Goal: Transaction & Acquisition: Purchase product/service

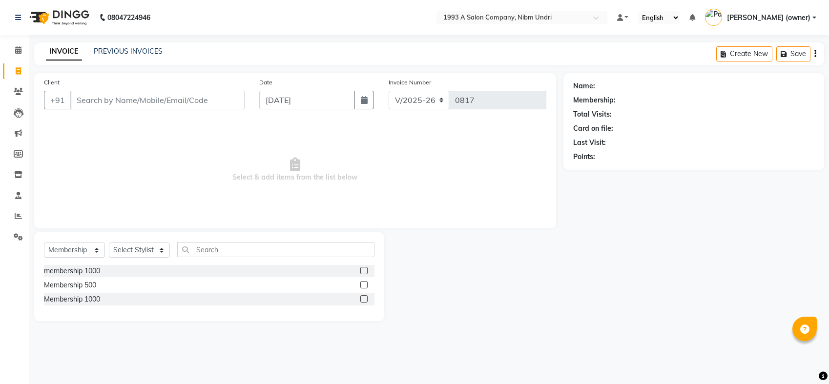
select select "5137"
select select "membership"
click at [372, 95] on button "button" at bounding box center [364, 100] width 20 height 19
select select "9"
select select "2025"
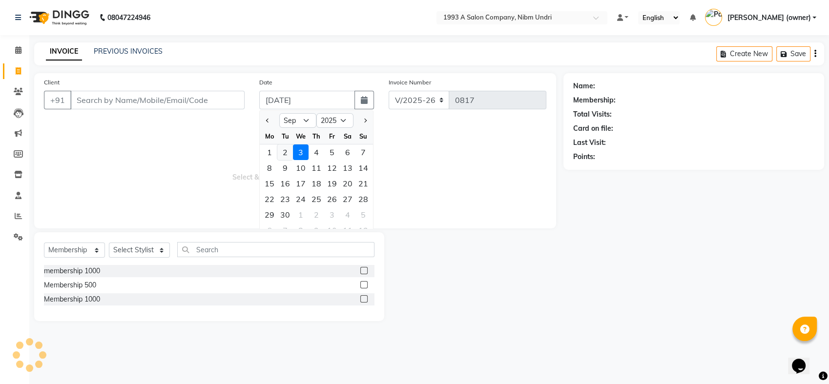
click at [280, 152] on div "2" at bounding box center [285, 153] width 16 height 16
type input "02-09-2025"
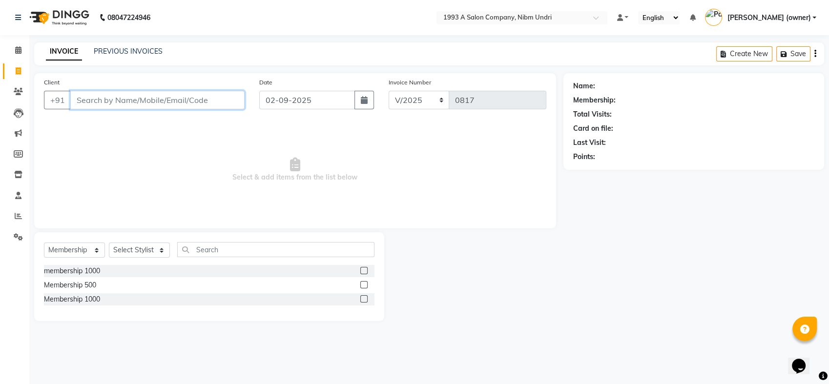
click at [182, 101] on input "Client" at bounding box center [157, 100] width 174 height 19
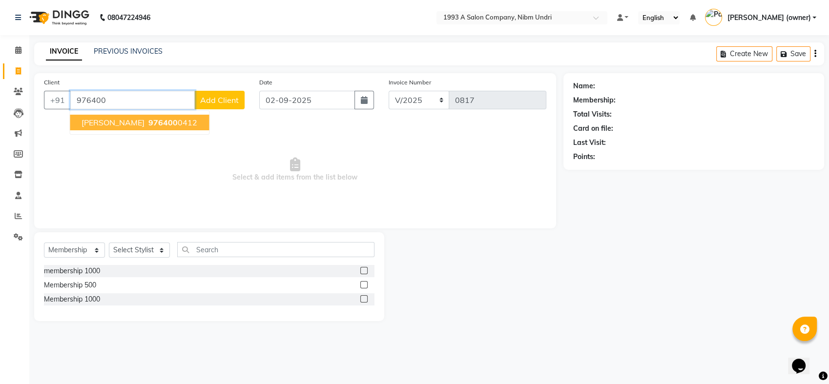
click at [152, 126] on span "976400" at bounding box center [162, 123] width 29 height 10
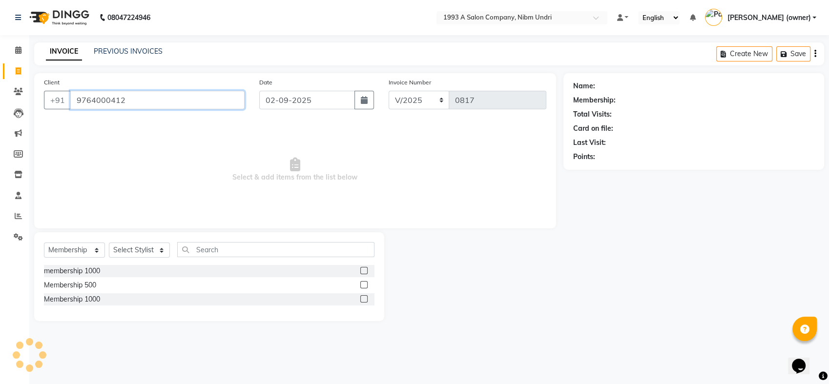
type input "9764000412"
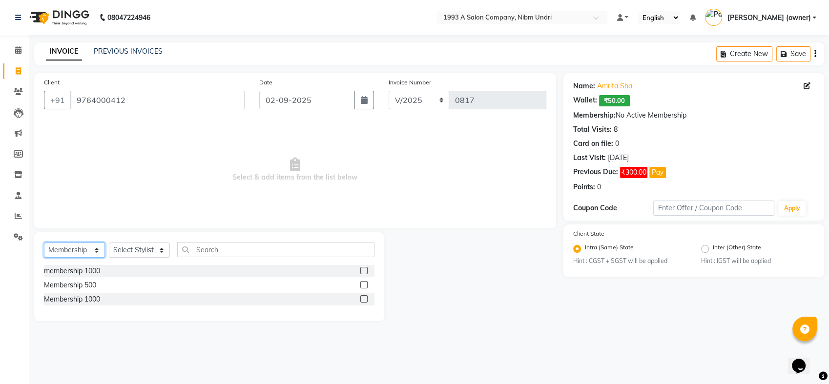
click at [94, 251] on select "Select Service Product Membership Package Voucher Prepaid Gift Card" at bounding box center [74, 250] width 61 height 15
select select "service"
click at [44, 243] on select "Select Service Product Membership Package Voucher Prepaid Gift Card" at bounding box center [74, 250] width 61 height 15
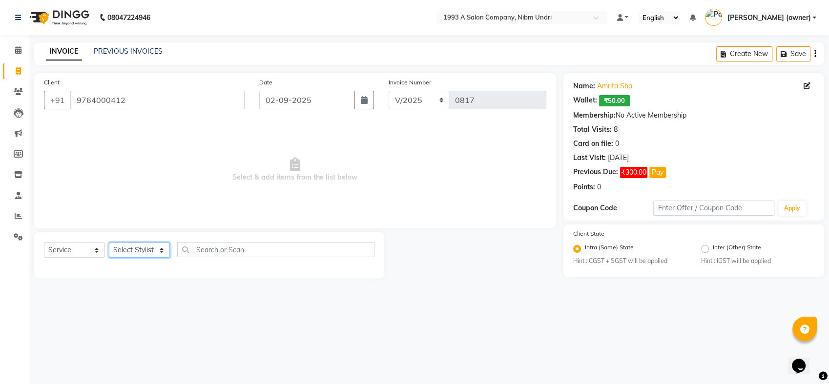
click at [159, 245] on select "Select Stylist Akash [PERSON_NAME] Khyale [PERSON_NAME] (owner) [PERSON_NAME]" at bounding box center [139, 250] width 61 height 15
select select "54577"
click at [109, 243] on select "Select Stylist Akash [PERSON_NAME] Khyale [PERSON_NAME] (owner) [PERSON_NAME]" at bounding box center [139, 250] width 61 height 15
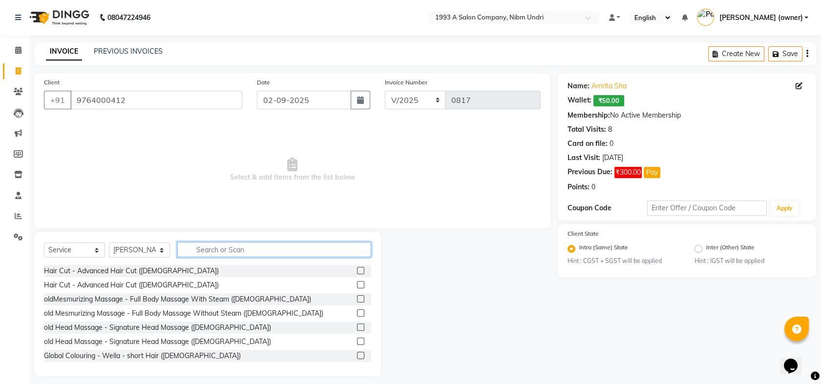
click at [208, 246] on input "text" at bounding box center [274, 249] width 194 height 15
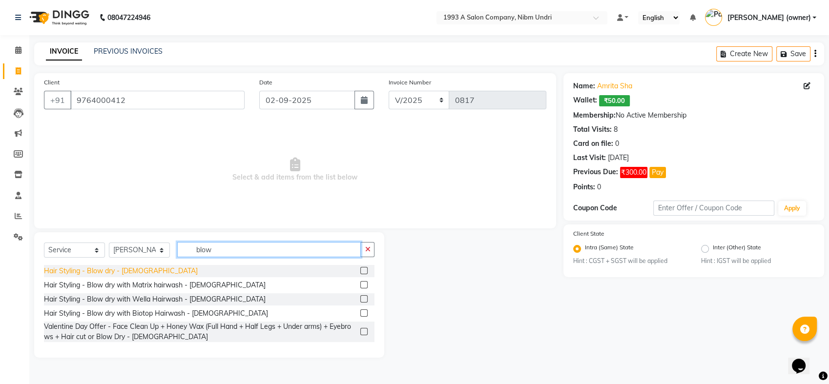
type input "blow"
click at [115, 270] on div "Hair Styling - Blow dry - [DEMOGRAPHIC_DATA]" at bounding box center [121, 271] width 154 height 10
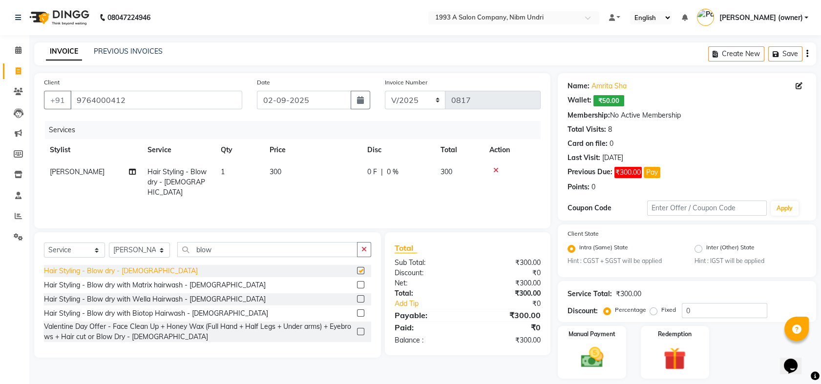
checkbox input "false"
click at [603, 348] on img at bounding box center [592, 358] width 38 height 27
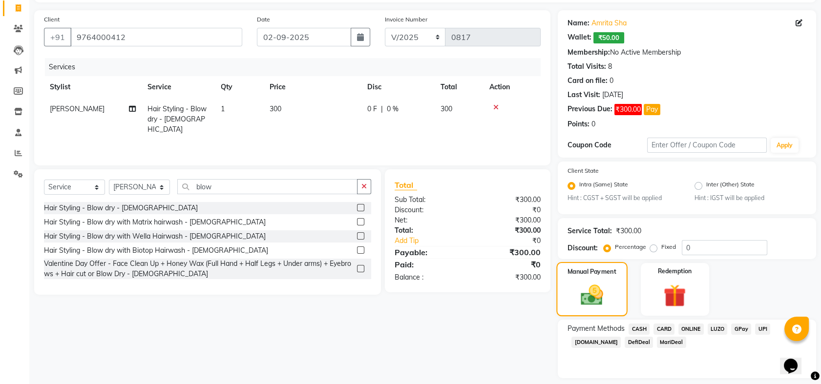
scroll to position [64, 0]
click at [688, 327] on span "ONLINE" at bounding box center [690, 328] width 25 height 11
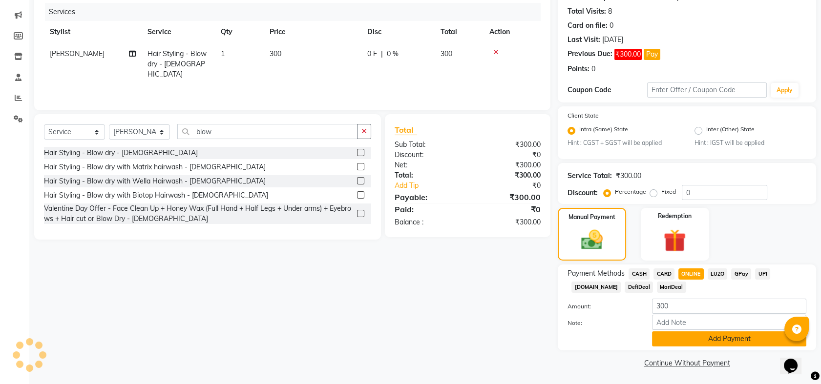
click at [708, 337] on button "Add Payment" at bounding box center [729, 339] width 154 height 15
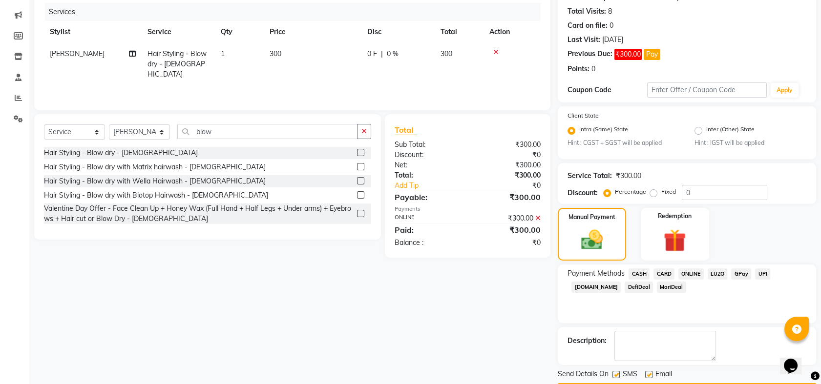
scroll to position [146, 0]
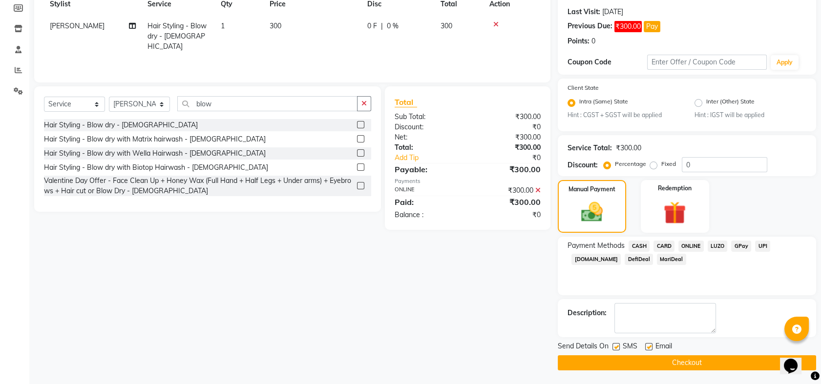
click at [686, 362] on button "Checkout" at bounding box center [687, 362] width 258 height 15
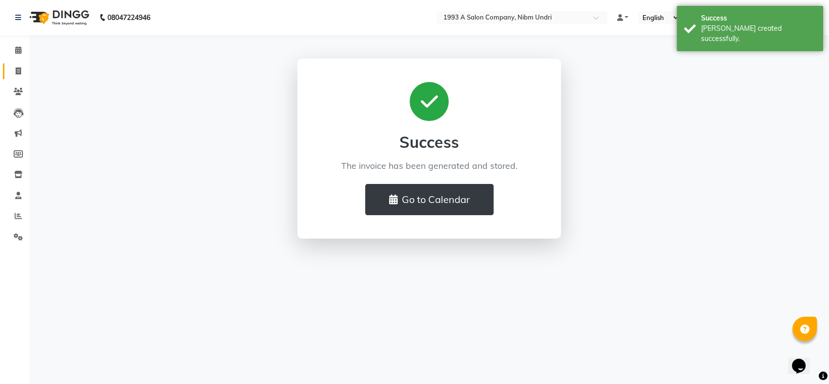
click at [15, 65] on link "Invoice" at bounding box center [14, 71] width 23 height 16
select select "5137"
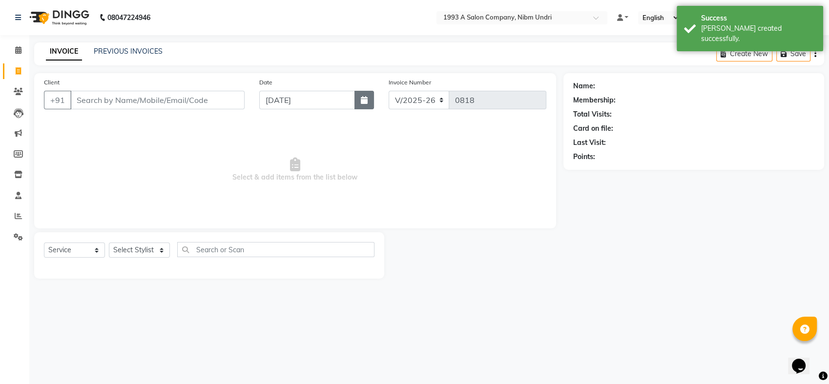
select select "membership"
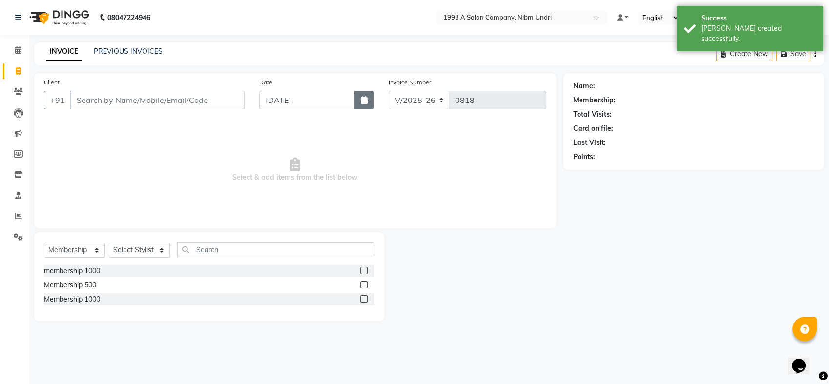
click at [366, 100] on icon "button" at bounding box center [364, 100] width 7 height 8
select select "9"
select select "2025"
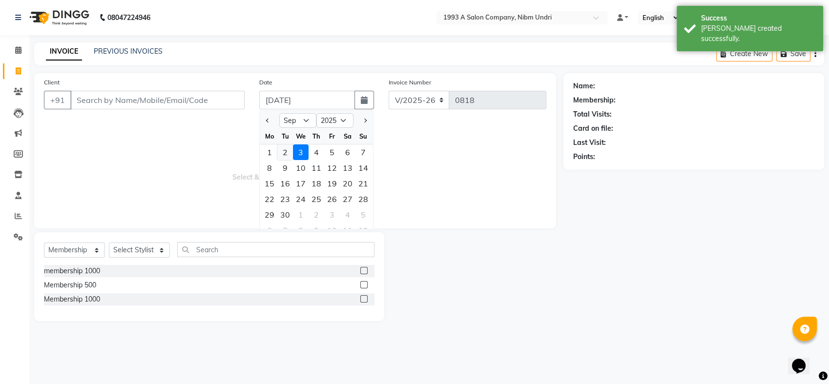
click at [281, 151] on div "2" at bounding box center [285, 153] width 16 height 16
type input "02-09-2025"
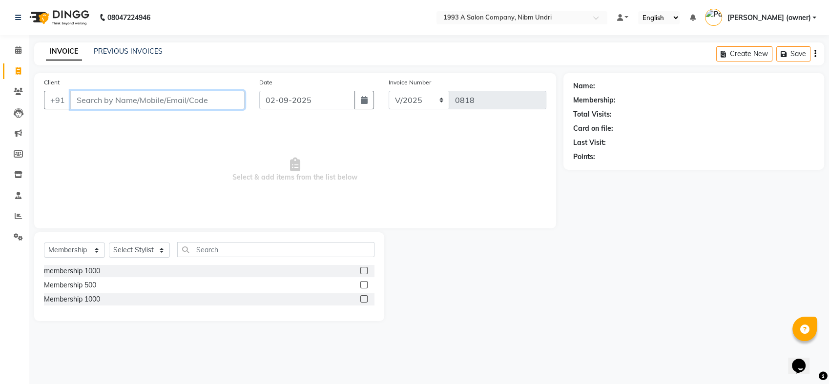
click at [184, 103] on input "Client" at bounding box center [157, 100] width 174 height 19
type input "8879292689"
click at [229, 104] on span "Add Client" at bounding box center [219, 100] width 39 height 10
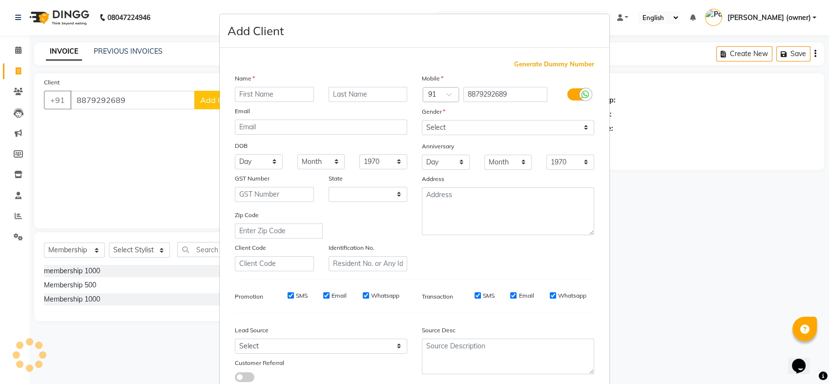
select select "22"
click at [286, 93] on input "text" at bounding box center [274, 94] width 79 height 15
type input "jurgen"
click at [355, 94] on input "text" at bounding box center [368, 94] width 79 height 15
type input "[PERSON_NAME]"
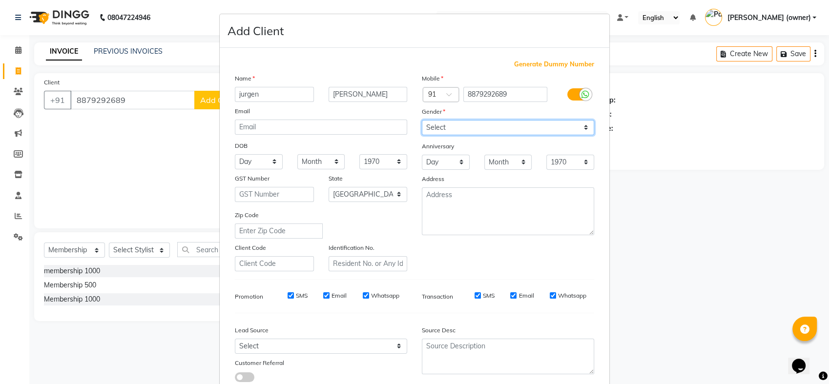
click at [581, 123] on select "Select [DEMOGRAPHIC_DATA] [DEMOGRAPHIC_DATA] Other Prefer Not To Say" at bounding box center [508, 127] width 172 height 15
select select "[DEMOGRAPHIC_DATA]"
click at [422, 120] on select "Select [DEMOGRAPHIC_DATA] [DEMOGRAPHIC_DATA] Other Prefer Not To Say" at bounding box center [508, 127] width 172 height 15
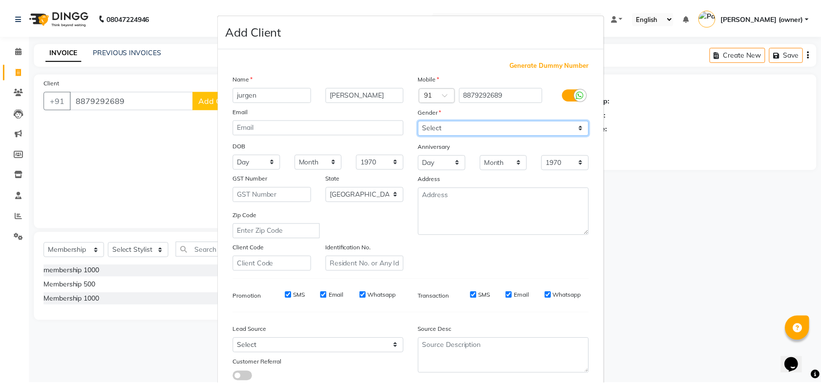
scroll to position [64, 0]
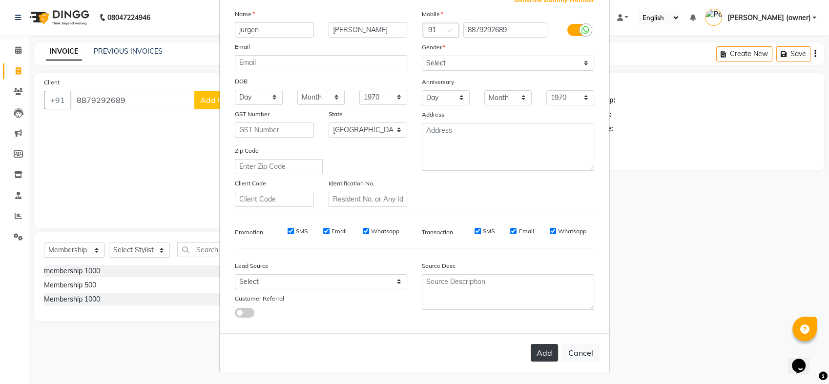
click at [547, 353] on button "Add" at bounding box center [544, 353] width 27 height 18
select select
select select "null"
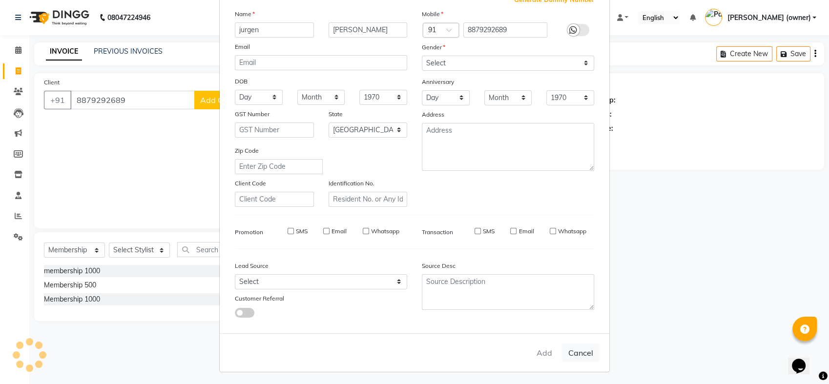
select select
checkbox input "false"
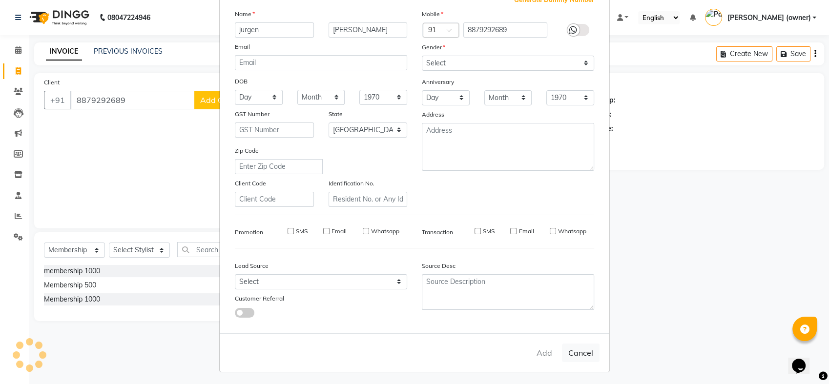
checkbox input "false"
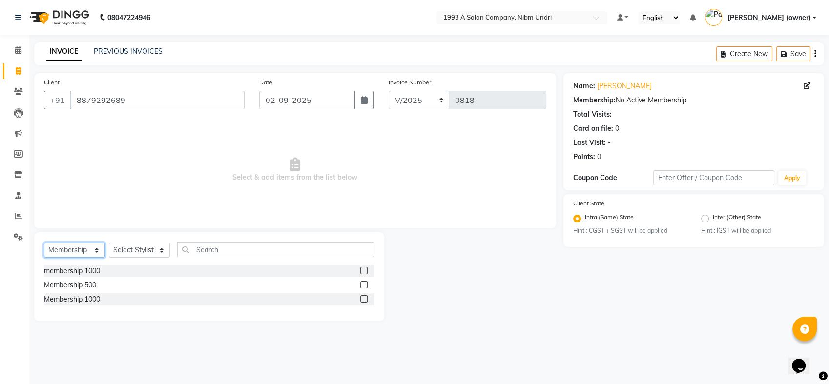
click at [94, 248] on select "Select Service Product Membership Package Voucher Prepaid Gift Card" at bounding box center [74, 250] width 61 height 15
select select "service"
click at [44, 243] on select "Select Service Product Membership Package Voucher Prepaid Gift Card" at bounding box center [74, 250] width 61 height 15
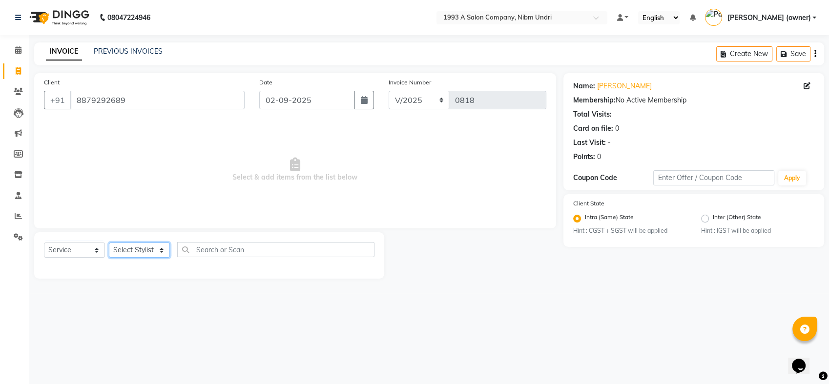
click at [165, 246] on select "Select Stylist Akash [PERSON_NAME] Khyale [PERSON_NAME] (owner) [PERSON_NAME]" at bounding box center [139, 250] width 61 height 15
select select "85221"
click at [109, 243] on select "Select Stylist Akash [PERSON_NAME] Khyale [PERSON_NAME] (owner) [PERSON_NAME]" at bounding box center [139, 250] width 61 height 15
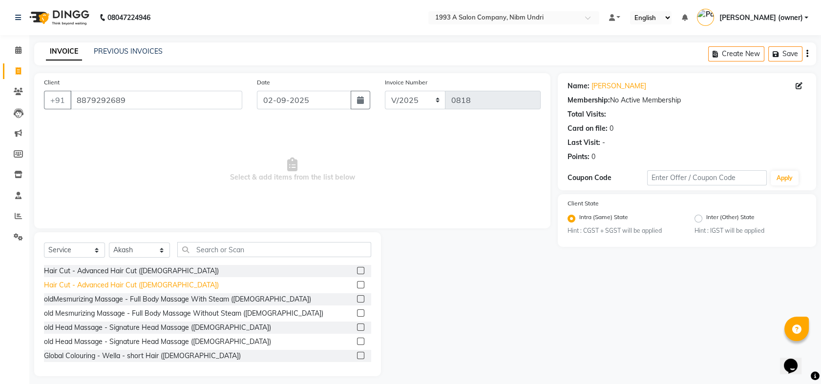
click at [106, 283] on div "Hair Cut - Advanced Hair Cut ([DEMOGRAPHIC_DATA])" at bounding box center [131, 285] width 175 height 10
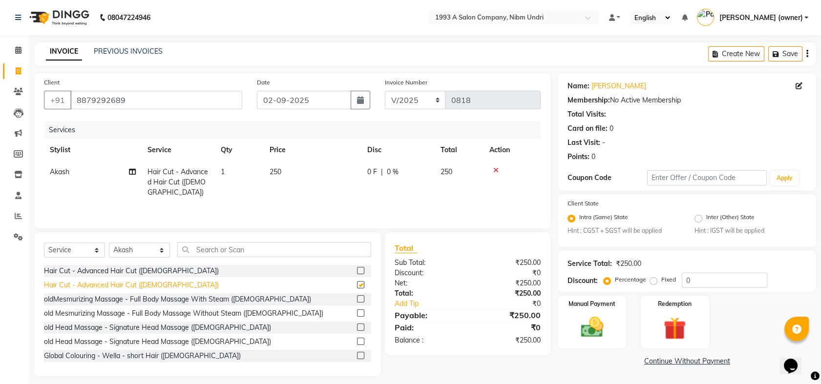
checkbox input "false"
click at [278, 171] on span "250" at bounding box center [276, 171] width 12 height 9
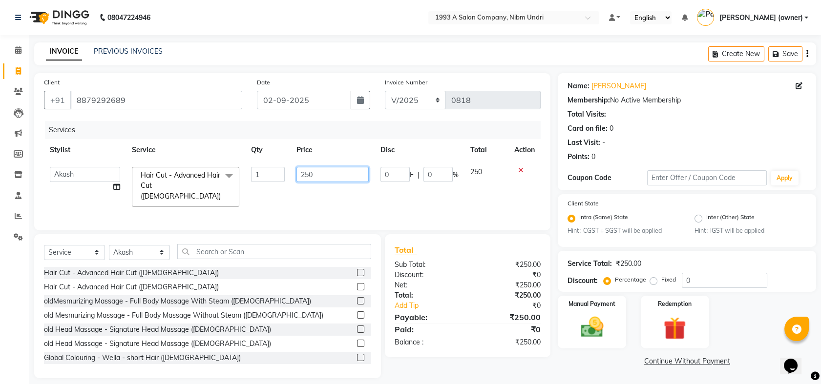
click at [324, 171] on input "250" at bounding box center [332, 174] width 72 height 15
type input "2"
type input "300"
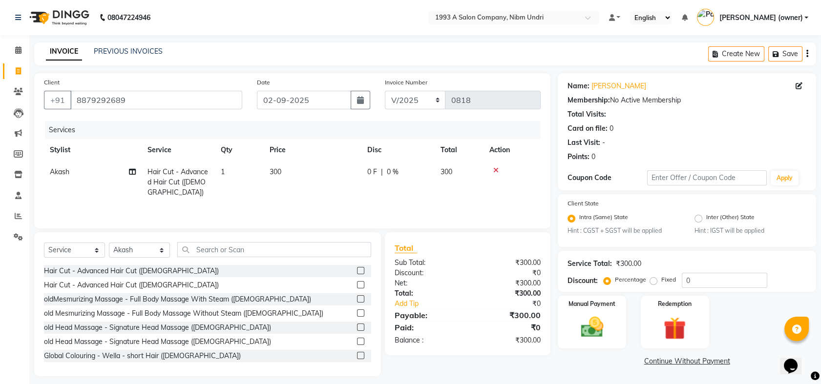
click at [474, 176] on td "300" at bounding box center [459, 182] width 49 height 42
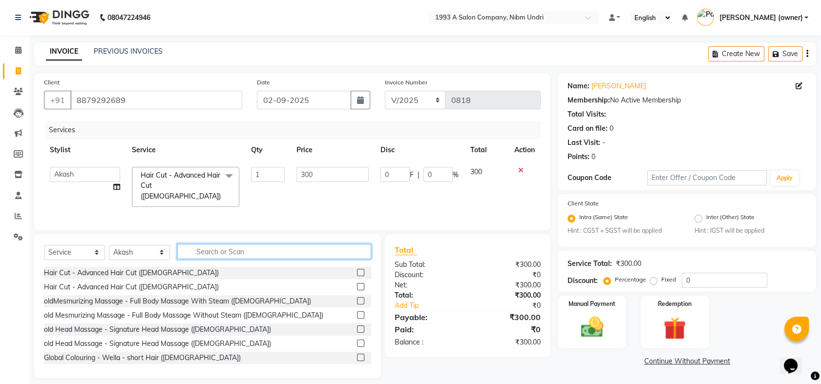
click at [275, 249] on input "text" at bounding box center [274, 251] width 194 height 15
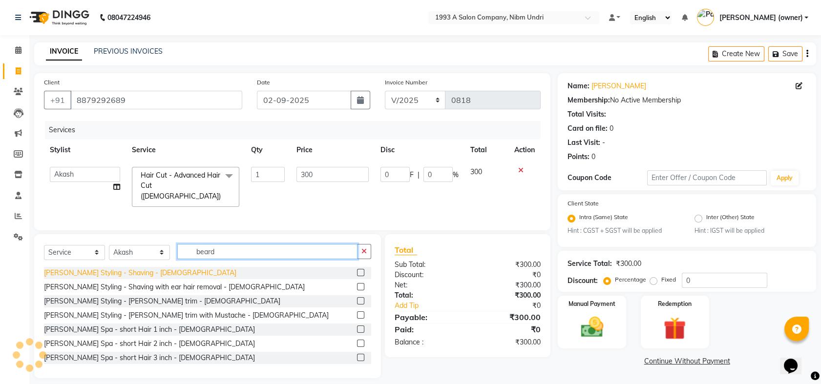
type input "beard"
click at [114, 274] on div "[PERSON_NAME] Styling - Shaving - [DEMOGRAPHIC_DATA]" at bounding box center [140, 273] width 192 height 10
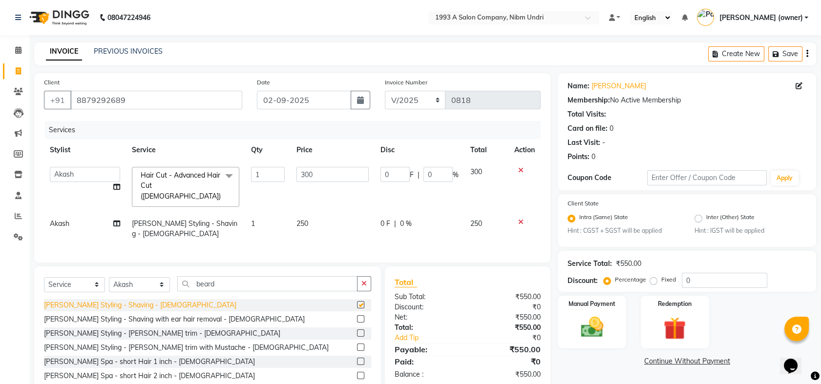
checkbox input "false"
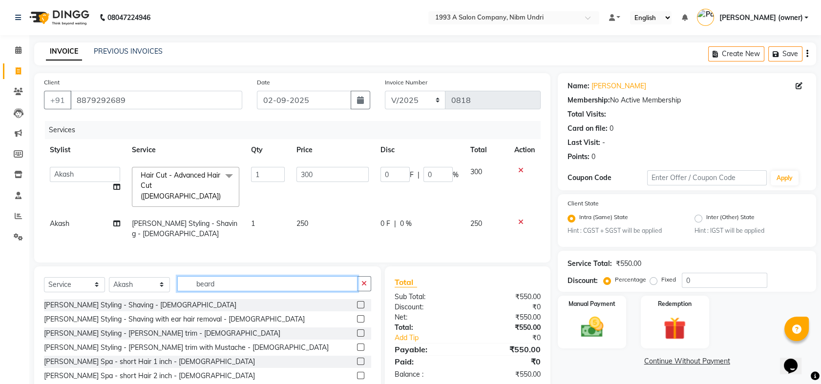
click at [232, 276] on input "beard" at bounding box center [267, 283] width 180 height 15
type input "b"
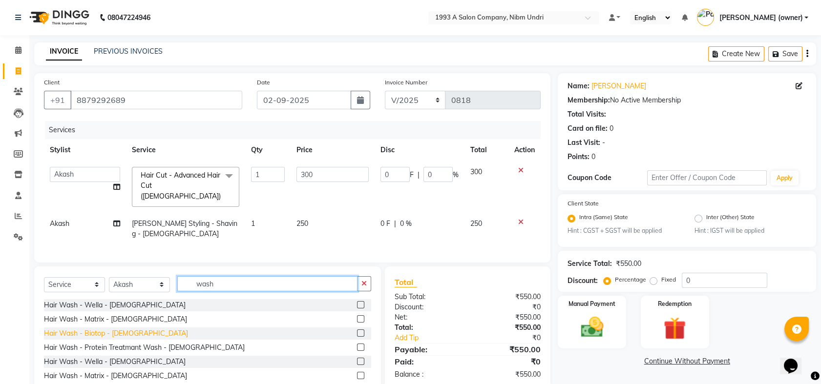
type input "wash"
click at [97, 329] on div "Hair Wash - Biotop - [DEMOGRAPHIC_DATA]" at bounding box center [116, 334] width 144 height 10
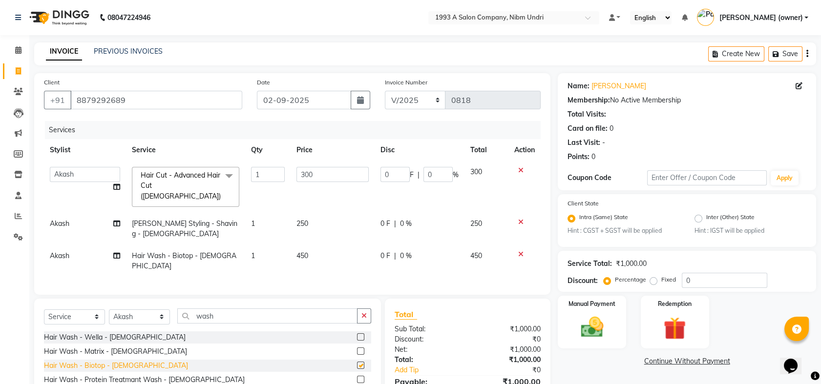
checkbox input "false"
click at [605, 309] on div "Manual Payment" at bounding box center [592, 322] width 71 height 54
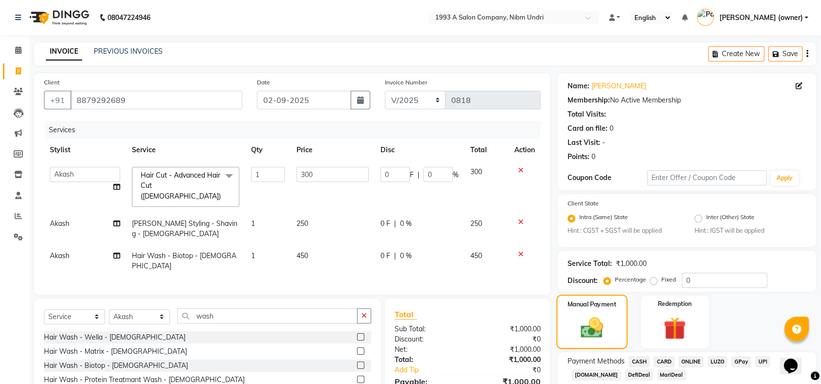
scroll to position [61, 0]
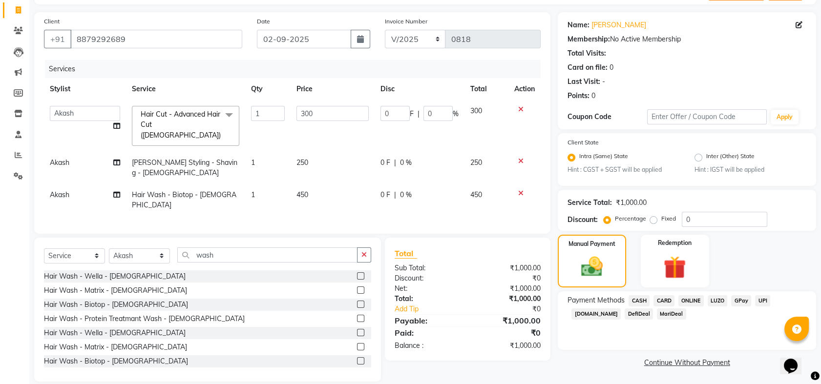
click at [686, 301] on span "ONLINE" at bounding box center [690, 300] width 25 height 11
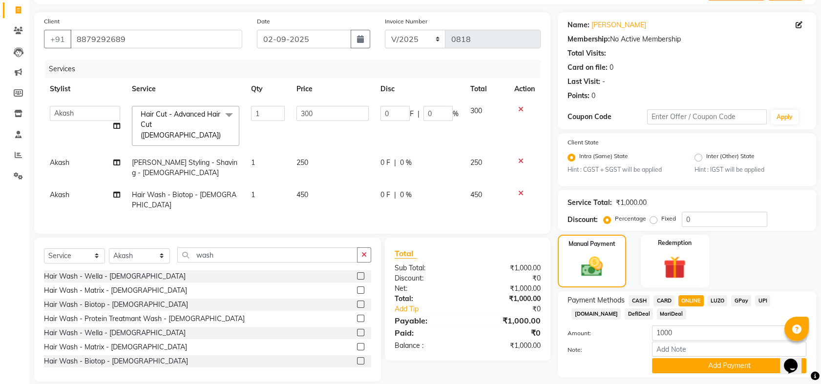
scroll to position [88, 0]
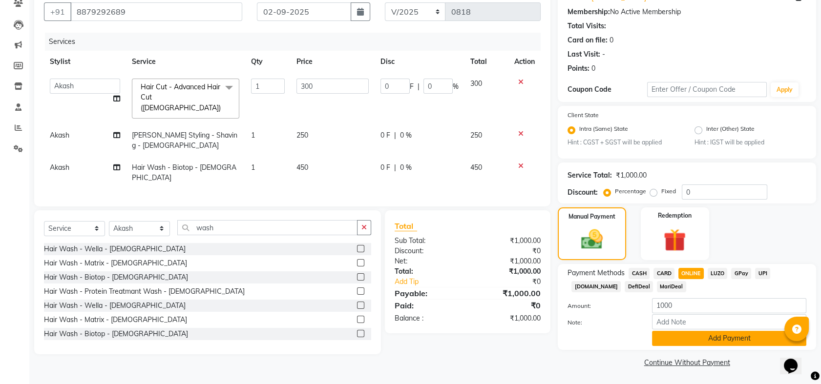
click at [730, 338] on button "Add Payment" at bounding box center [729, 338] width 154 height 15
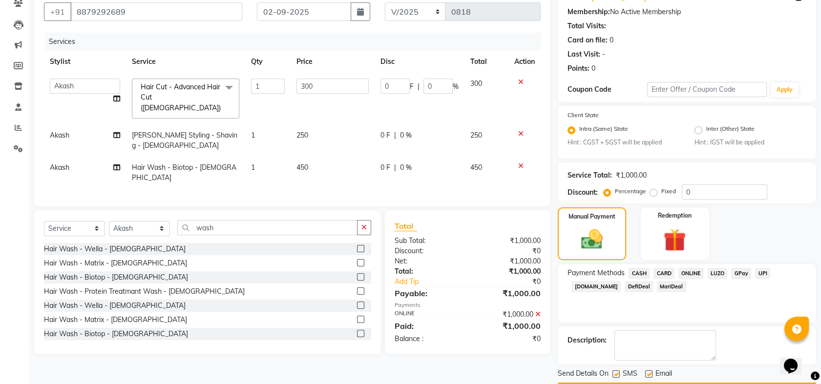
scroll to position [116, 0]
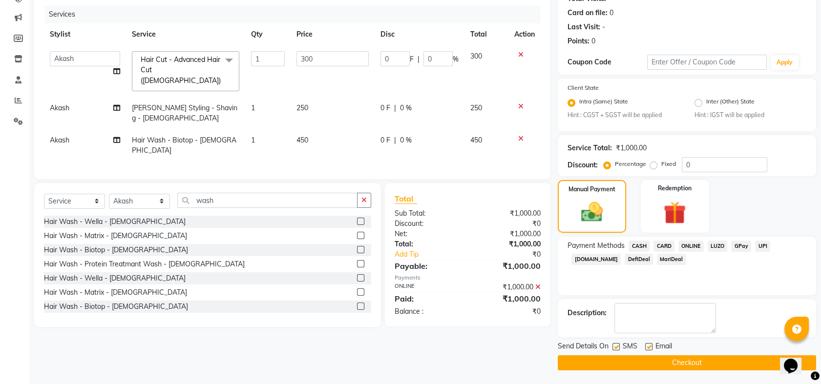
click at [692, 366] on button "Checkout" at bounding box center [687, 362] width 258 height 15
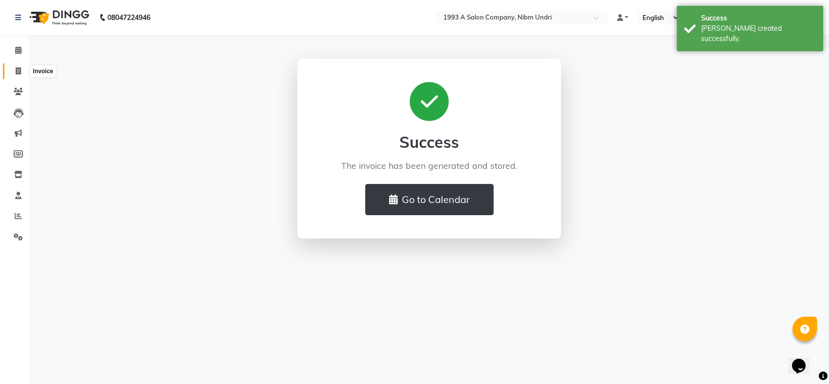
click at [19, 73] on icon at bounding box center [18, 70] width 5 height 7
select select "service"
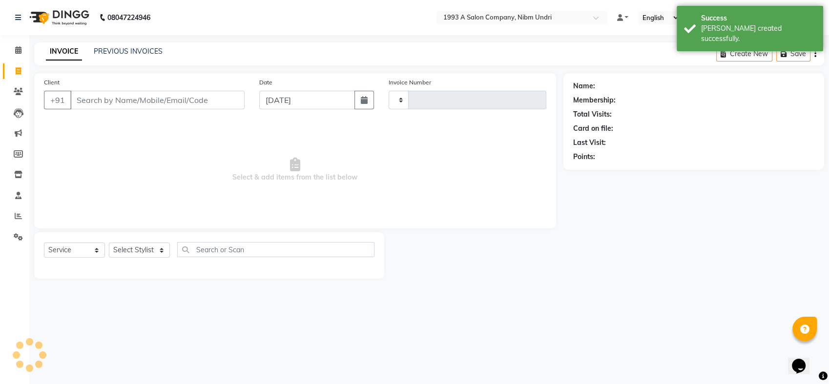
type input "0819"
select select "5137"
select select "membership"
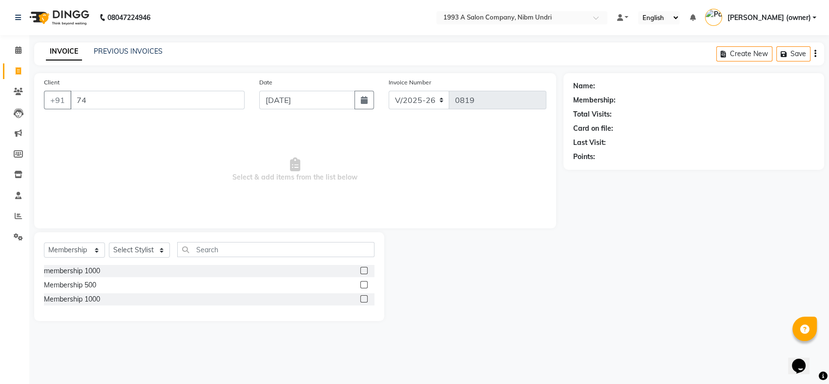
type input "7"
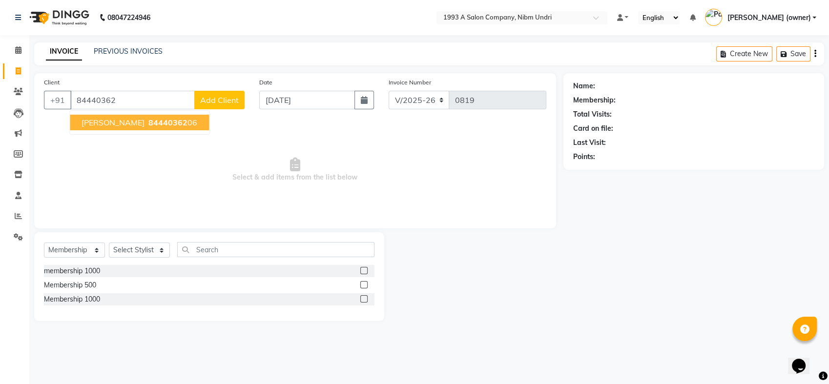
click at [146, 125] on ngb-highlight "84440362 06" at bounding box center [171, 123] width 51 height 10
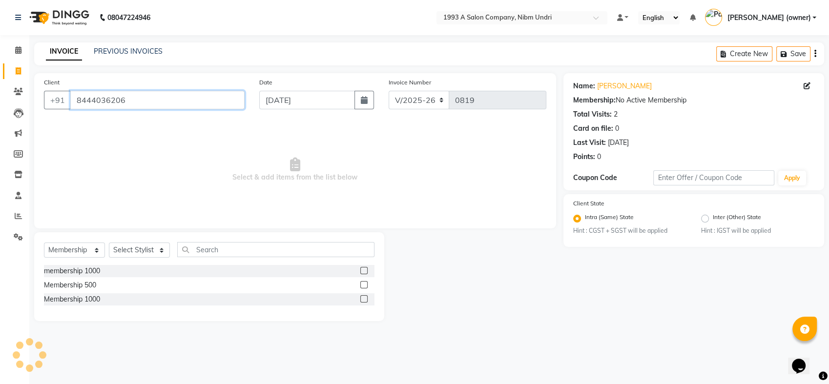
click at [138, 100] on input "8444036206" at bounding box center [157, 100] width 174 height 19
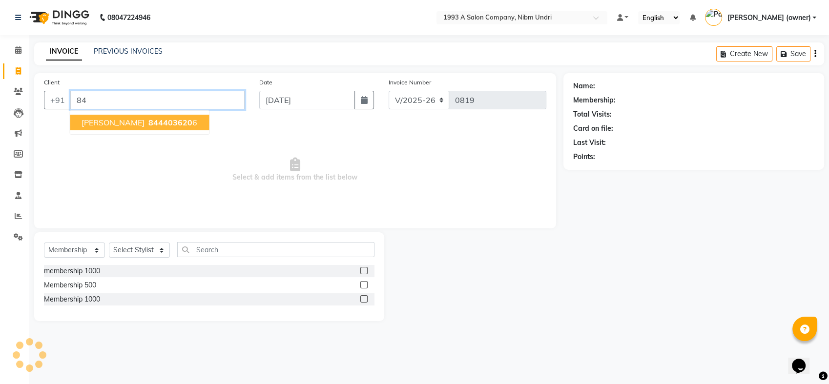
type input "8"
click at [137, 122] on span "[PERSON_NAME]" at bounding box center [113, 123] width 63 height 10
type input "9981669885"
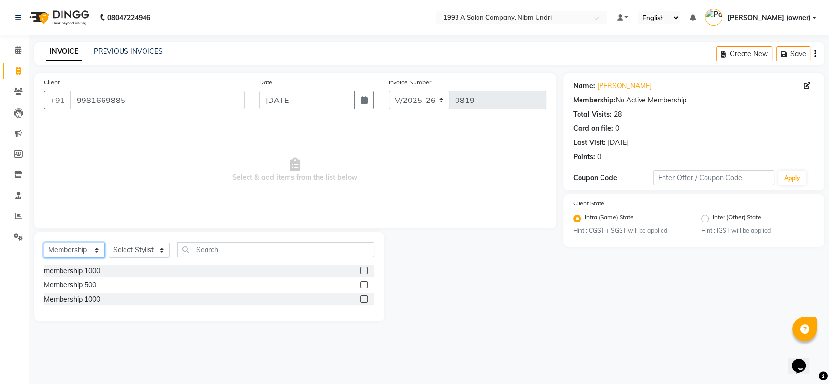
click at [98, 252] on select "Select Service Product Membership Package Voucher Prepaid Gift Card" at bounding box center [74, 250] width 61 height 15
select select "service"
click at [44, 243] on select "Select Service Product Membership Package Voucher Prepaid Gift Card" at bounding box center [74, 250] width 61 height 15
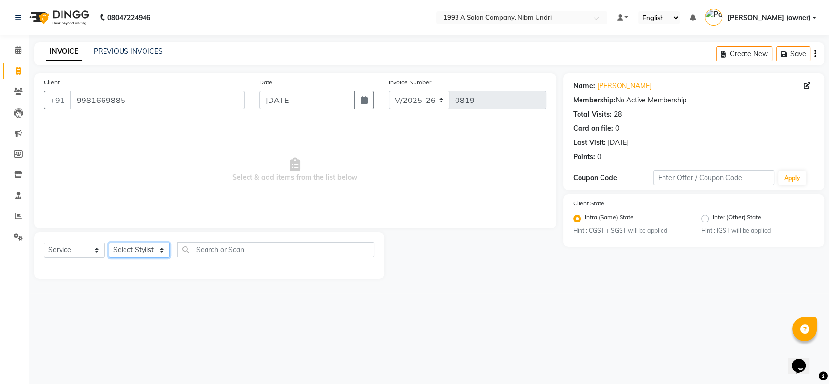
click at [158, 249] on select "Select Stylist Akash [PERSON_NAME] Khyale [PERSON_NAME] (owner) [PERSON_NAME]" at bounding box center [139, 250] width 61 height 15
select select "54577"
click at [109, 243] on select "Select Stylist Akash [PERSON_NAME] Khyale [PERSON_NAME] (owner) [PERSON_NAME]" at bounding box center [139, 250] width 61 height 15
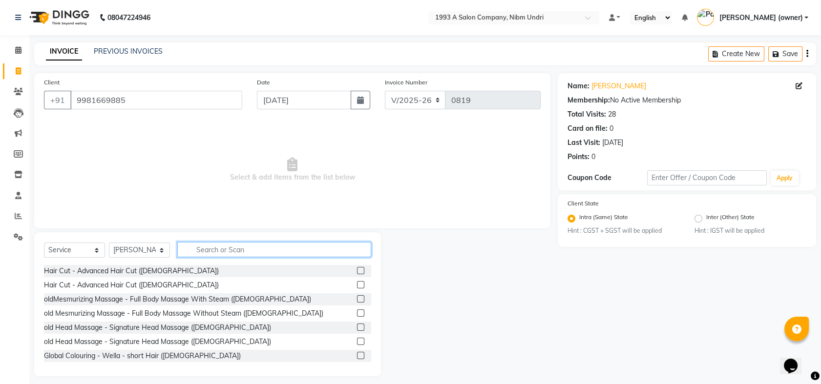
click at [257, 250] on input "text" at bounding box center [274, 249] width 194 height 15
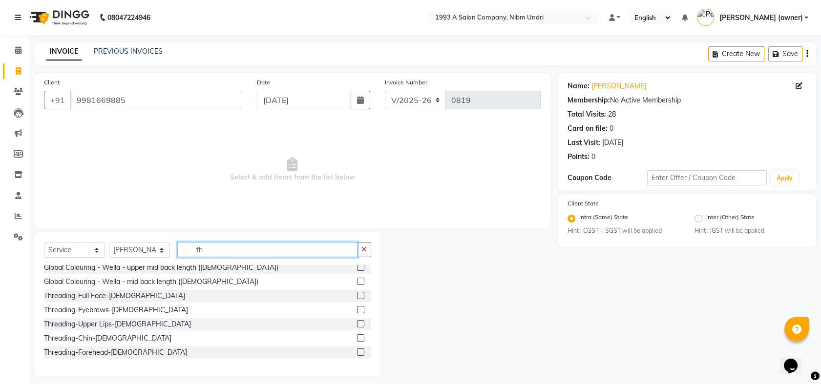
scroll to position [173, 0]
type input "th"
click at [92, 309] on div "Threading-Eyebrows-[DEMOGRAPHIC_DATA]" at bounding box center [116, 311] width 144 height 10
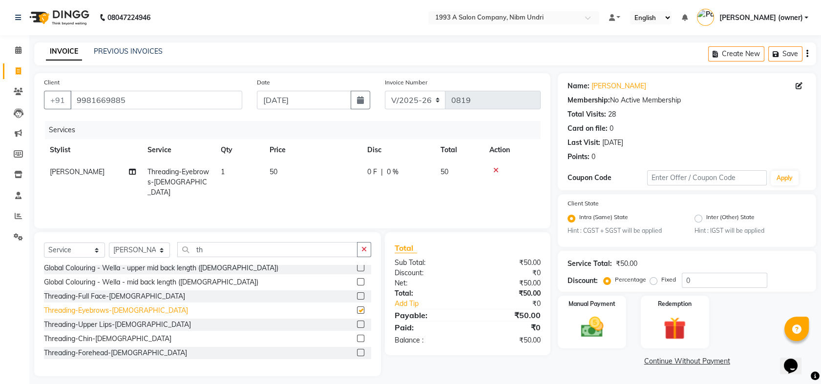
checkbox input "false"
click at [278, 167] on td "50" at bounding box center [313, 182] width 98 height 42
select select "54577"
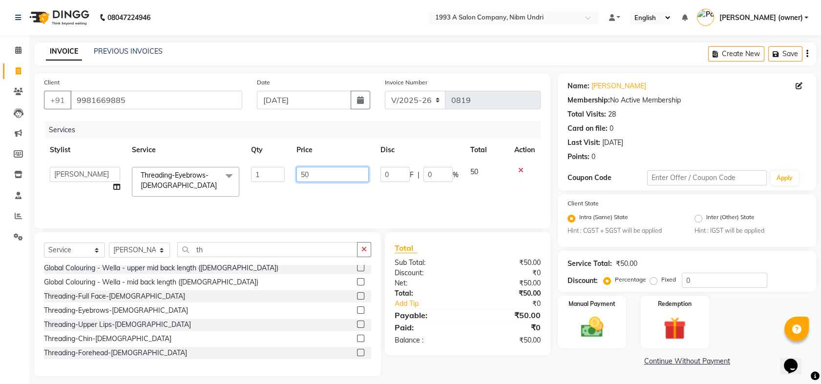
click at [314, 168] on input "50" at bounding box center [332, 174] width 72 height 15
type input "5"
type input "70"
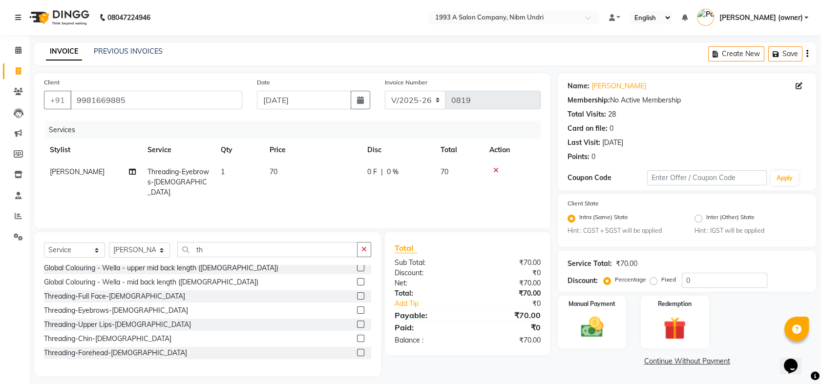
click at [483, 177] on tr "[PERSON_NAME] Threading-Eyebrows-[DEMOGRAPHIC_DATA] 1 70 0 F | 0 % 70" at bounding box center [292, 182] width 497 height 42
click at [590, 312] on div "Manual Payment" at bounding box center [592, 322] width 71 height 54
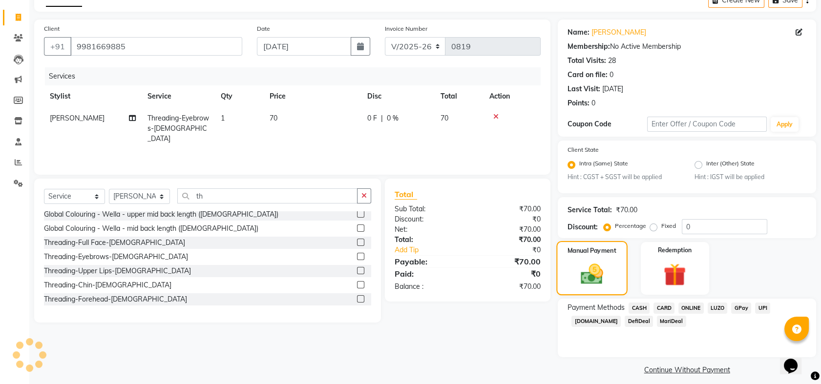
scroll to position [56, 0]
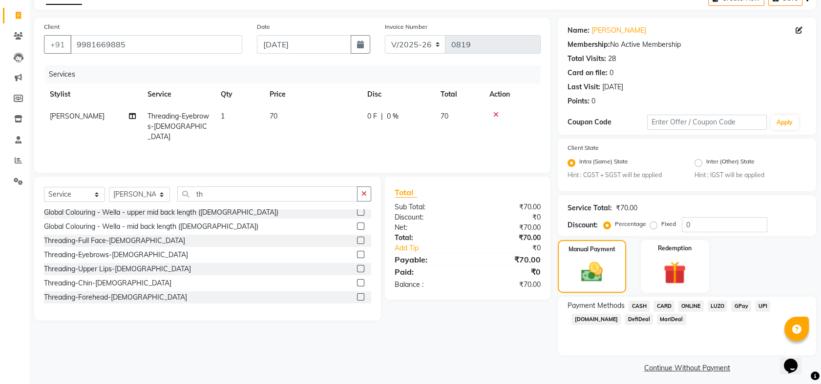
click at [689, 302] on span "ONLINE" at bounding box center [690, 306] width 25 height 11
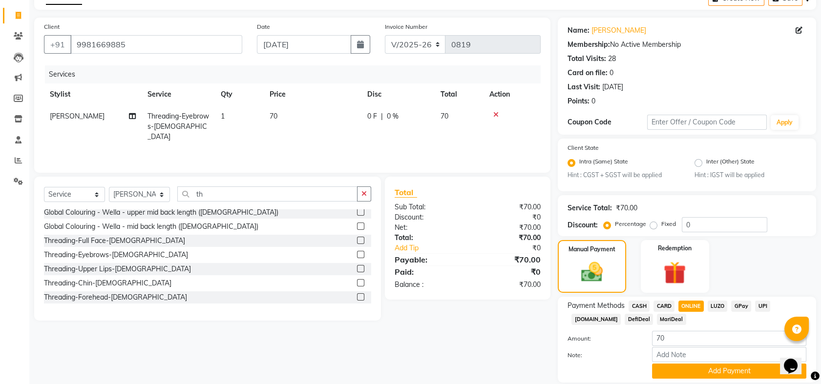
scroll to position [88, 0]
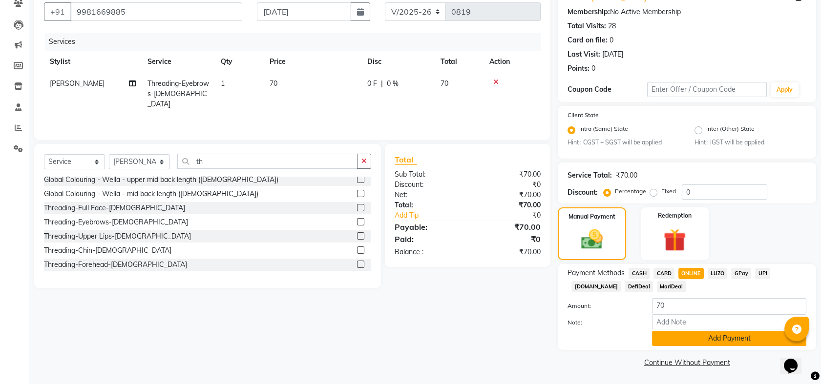
click at [707, 333] on button "Add Payment" at bounding box center [729, 338] width 154 height 15
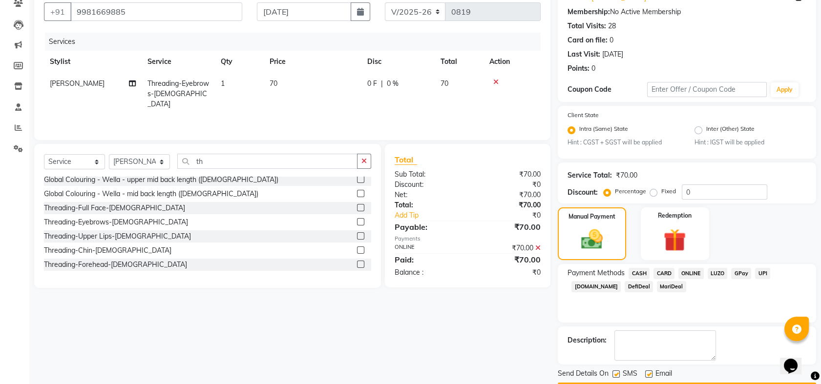
scroll to position [116, 0]
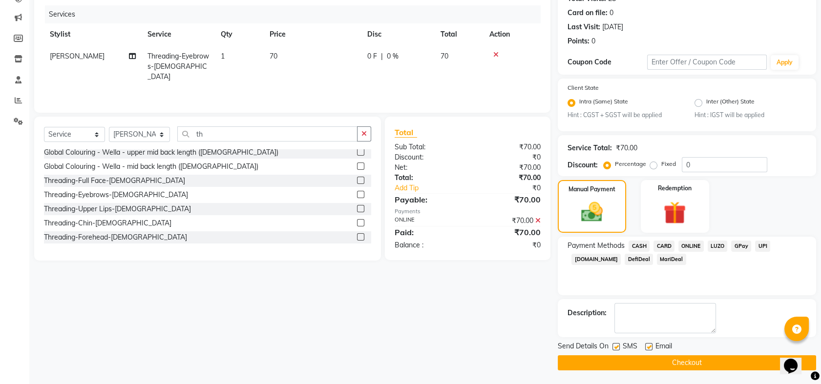
click at [681, 360] on button "Checkout" at bounding box center [687, 362] width 258 height 15
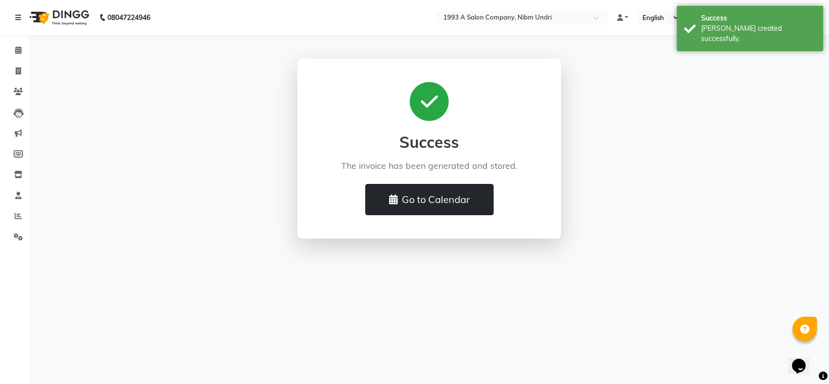
click at [400, 200] on button "Go to Calendar" at bounding box center [429, 199] width 128 height 31
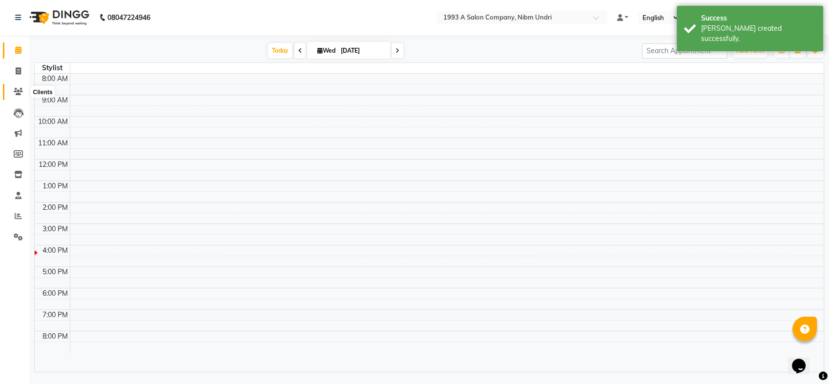
click at [21, 89] on icon at bounding box center [18, 91] width 9 height 7
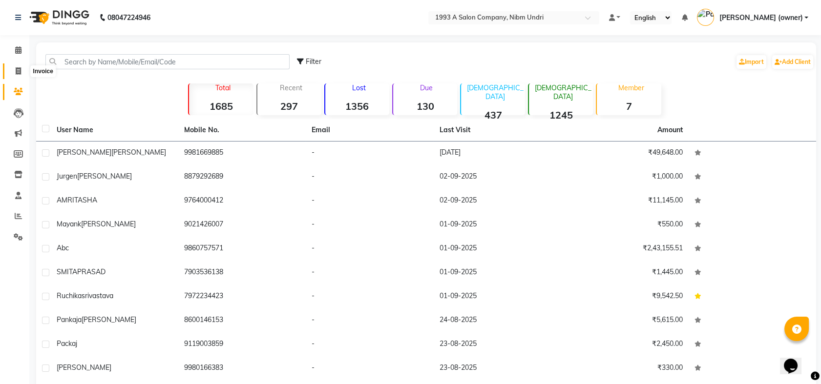
click at [18, 69] on icon at bounding box center [18, 70] width 5 height 7
select select "5137"
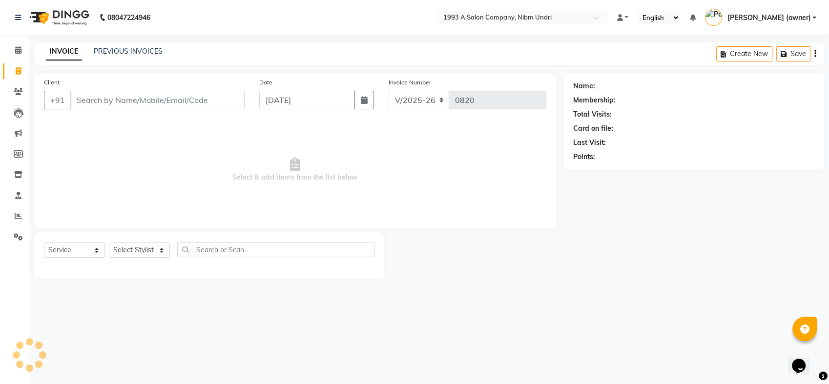
select select "membership"
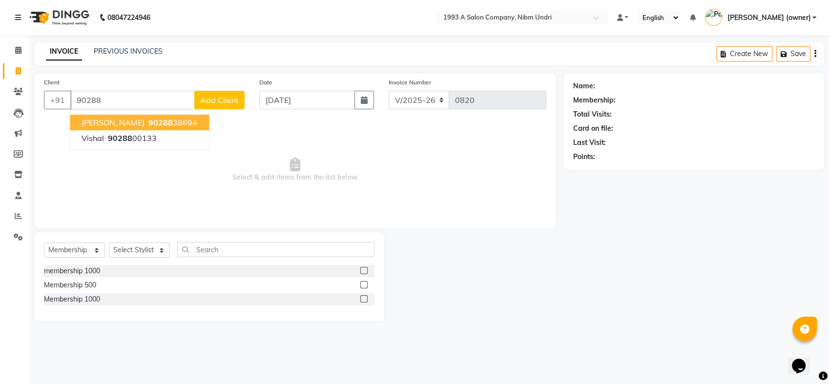
click at [117, 125] on button "[PERSON_NAME] 90288 38694" at bounding box center [139, 123] width 139 height 16
type input "9028838694"
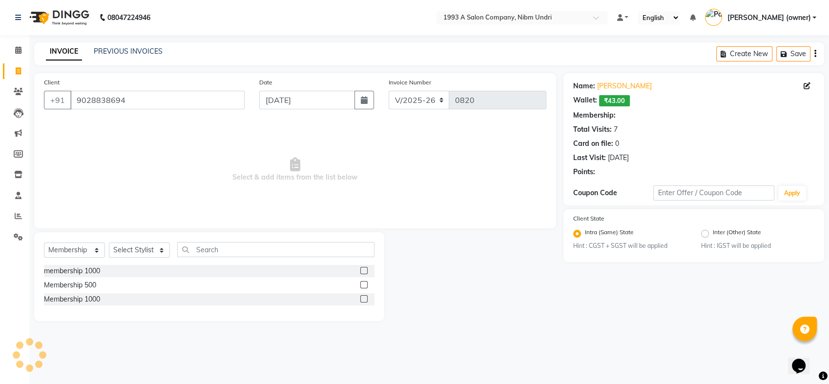
select select "1: Object"
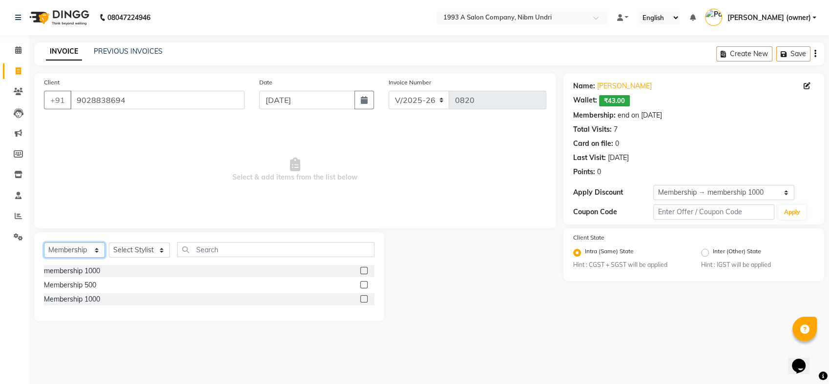
click at [97, 248] on select "Select Service Product Membership Package Voucher Prepaid Gift Card" at bounding box center [74, 250] width 61 height 15
select select "service"
click at [44, 243] on select "Select Service Product Membership Package Voucher Prepaid Gift Card" at bounding box center [74, 250] width 61 height 15
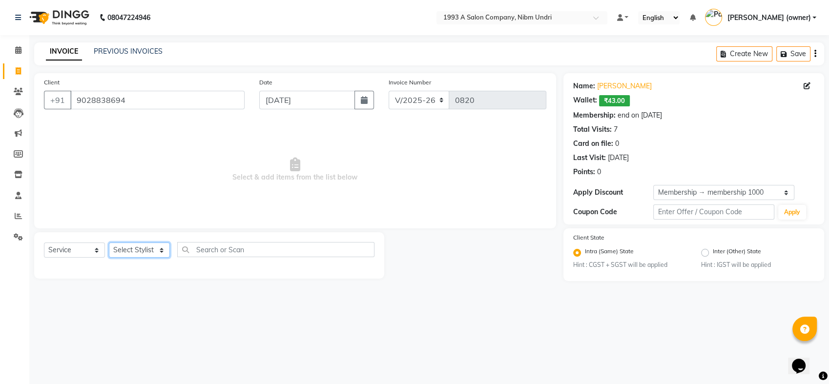
click at [162, 250] on select "Select Stylist Akash [PERSON_NAME] Khyale [PERSON_NAME] (owner) [PERSON_NAME]" at bounding box center [139, 250] width 61 height 15
select select "54577"
click at [109, 243] on select "Select Stylist Akash [PERSON_NAME] Khyale [PERSON_NAME] (owner) [PERSON_NAME]" at bounding box center [139, 250] width 61 height 15
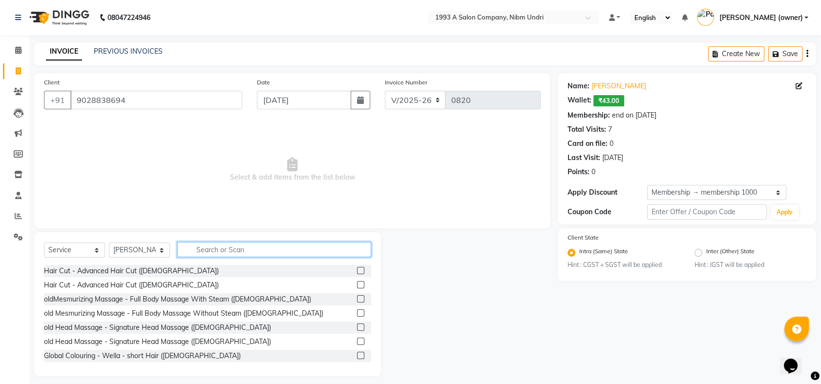
click at [205, 248] on input "text" at bounding box center [274, 249] width 194 height 15
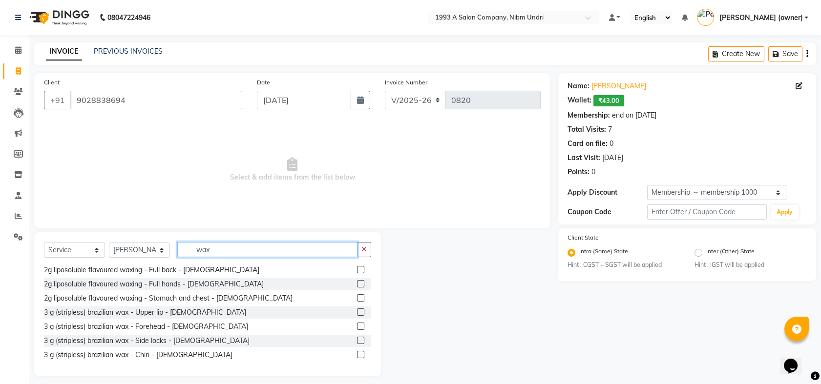
scroll to position [469, 0]
type input "wax"
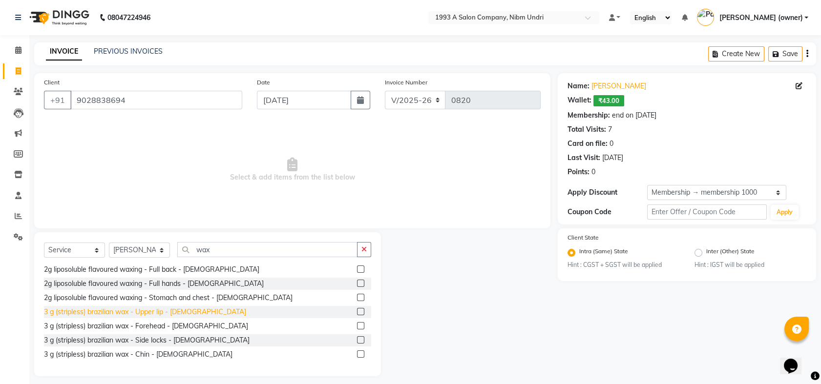
click at [100, 312] on div "3 g (stripless) brazilian wax - Upper lip - [DEMOGRAPHIC_DATA]" at bounding box center [145, 312] width 202 height 10
checkbox input "false"
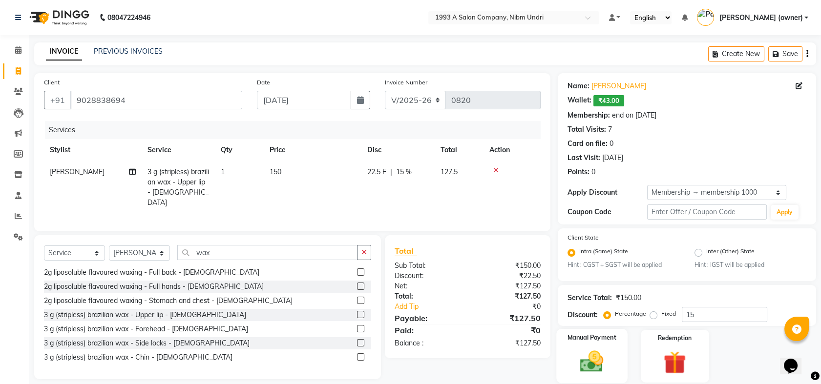
click at [604, 356] on img at bounding box center [592, 362] width 38 height 27
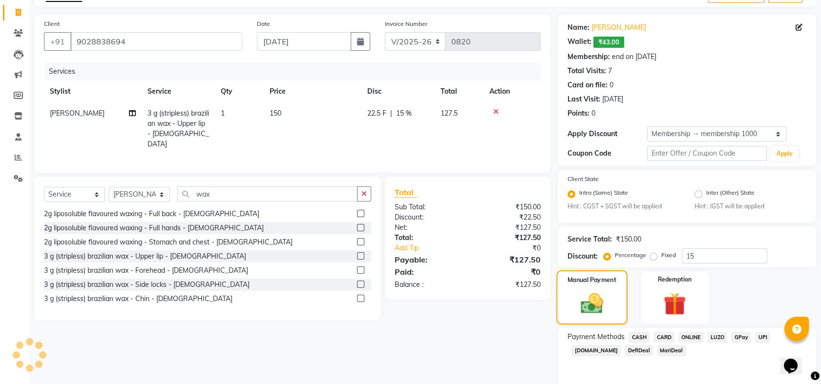
scroll to position [67, 0]
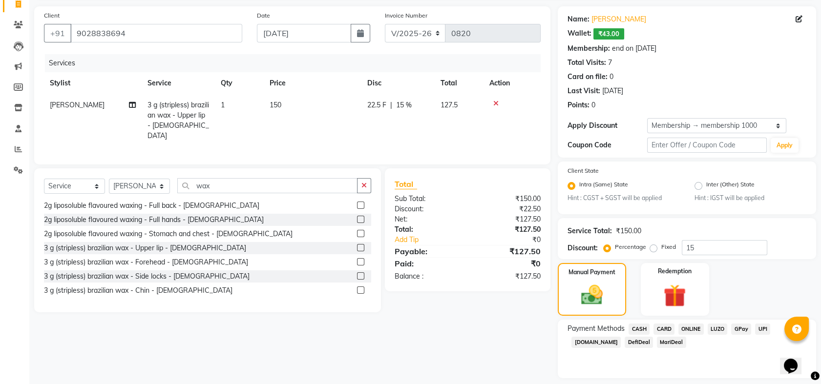
click at [691, 332] on span "ONLINE" at bounding box center [690, 329] width 25 height 11
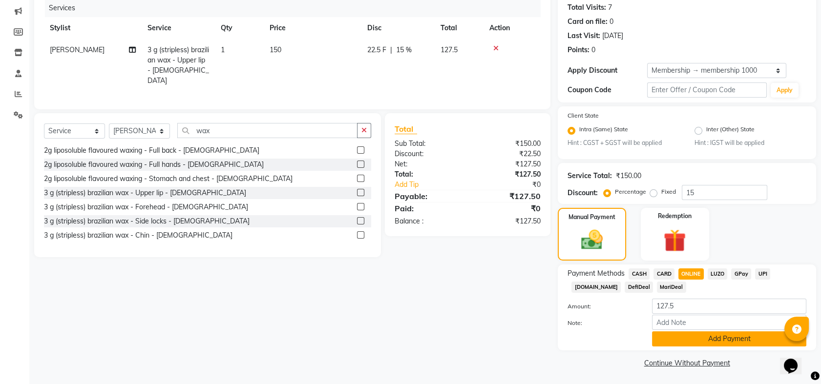
click at [703, 335] on button "Add Payment" at bounding box center [729, 339] width 154 height 15
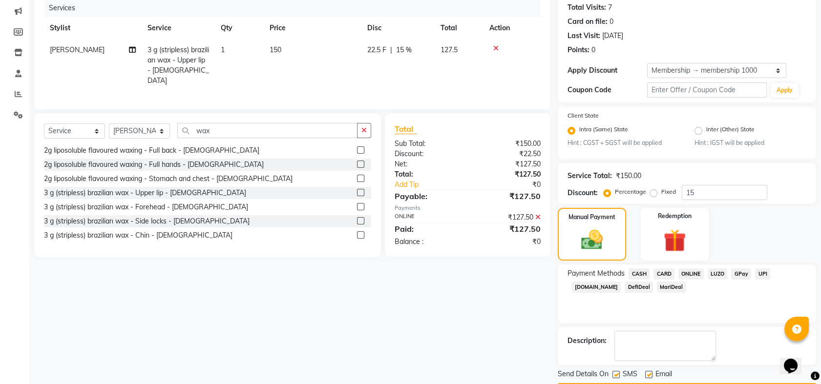
scroll to position [150, 0]
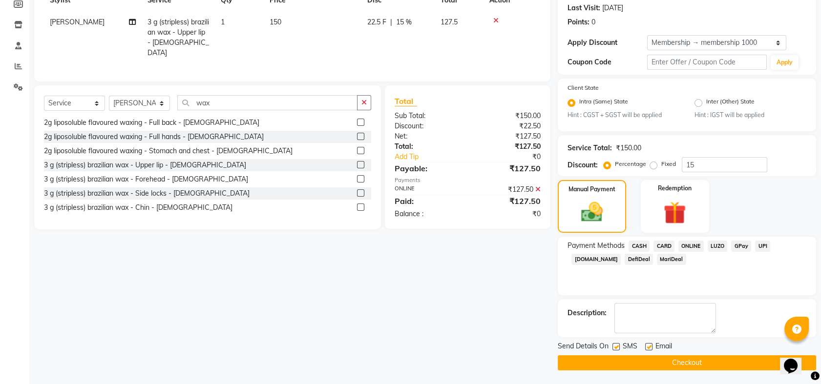
click at [693, 364] on button "Checkout" at bounding box center [687, 362] width 258 height 15
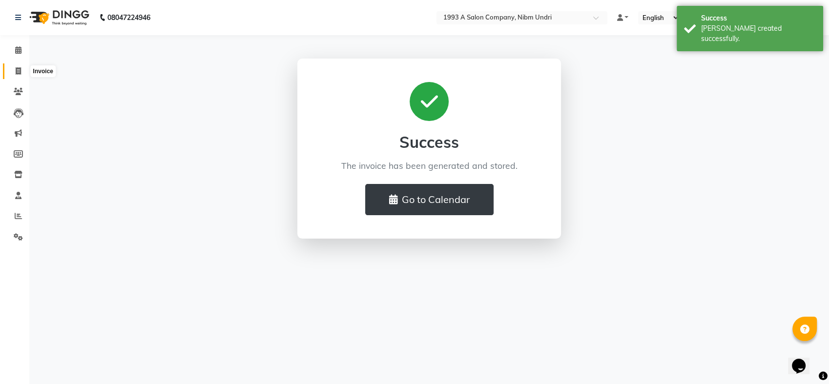
click at [18, 70] on icon at bounding box center [18, 70] width 5 height 7
select select "5137"
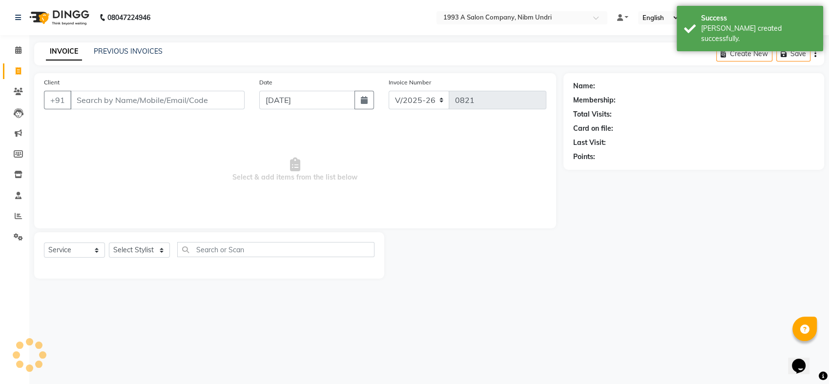
select select "membership"
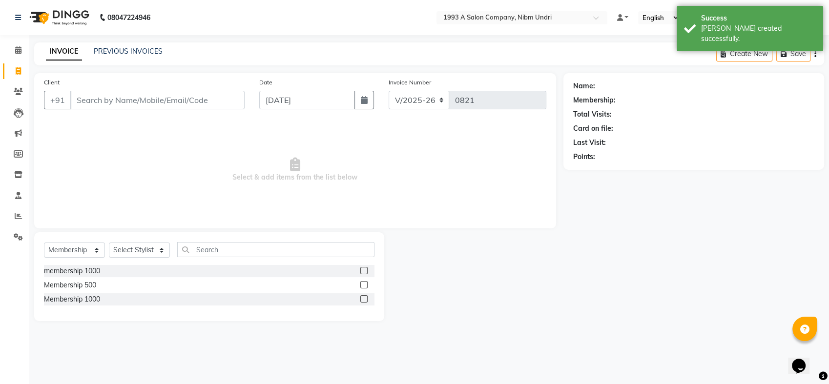
click at [203, 99] on input "Client" at bounding box center [157, 100] width 174 height 19
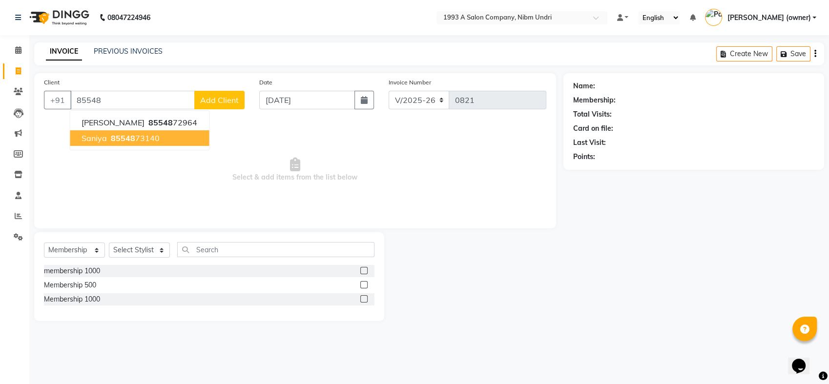
click at [132, 133] on span "85548" at bounding box center [123, 138] width 24 height 10
type input "8554873140"
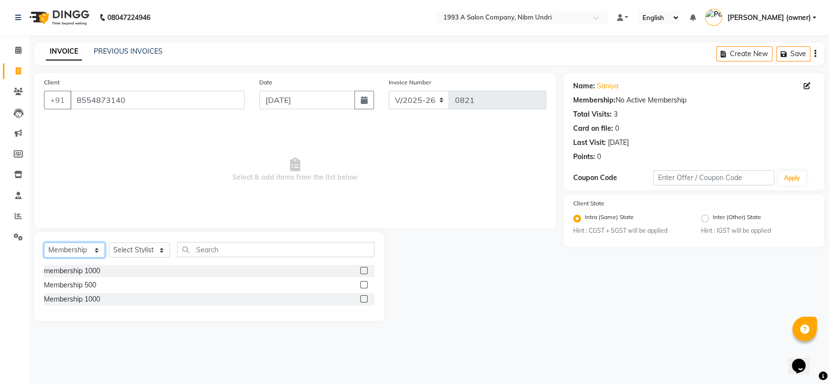
click at [93, 246] on select "Select Service Product Membership Package Voucher Prepaid Gift Card" at bounding box center [74, 250] width 61 height 15
select select "service"
click at [44, 243] on select "Select Service Product Membership Package Voucher Prepaid Gift Card" at bounding box center [74, 250] width 61 height 15
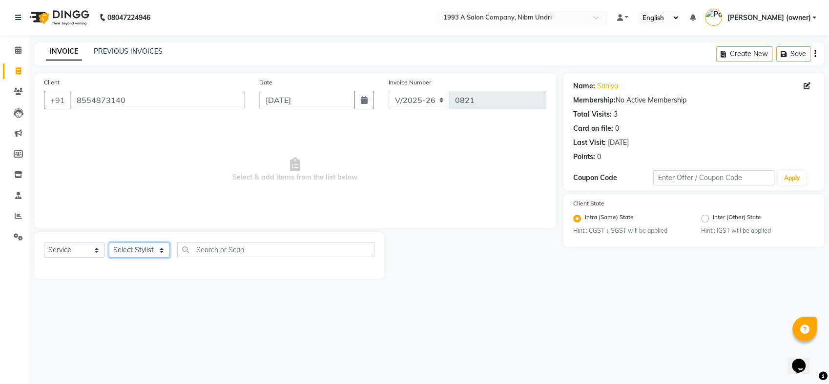
click at [160, 246] on select "Select Stylist Akash [PERSON_NAME] Khyale [PERSON_NAME] (owner) [PERSON_NAME]" at bounding box center [139, 250] width 61 height 15
select select "86399"
click at [109, 243] on select "Select Stylist Akash [PERSON_NAME] Khyale [PERSON_NAME] (owner) [PERSON_NAME]" at bounding box center [139, 250] width 61 height 15
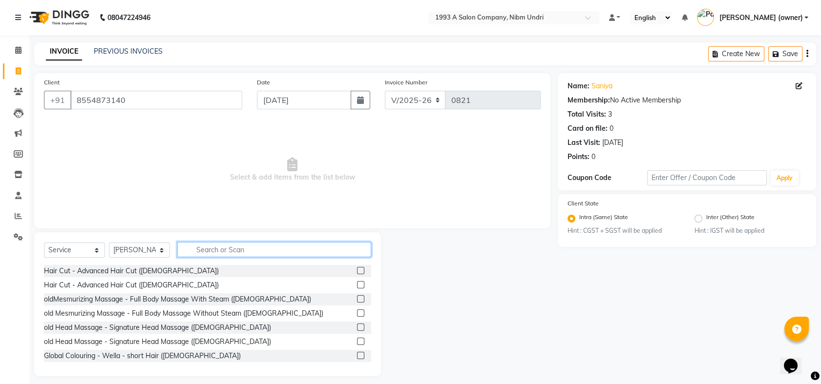
click at [209, 251] on input "text" at bounding box center [274, 249] width 194 height 15
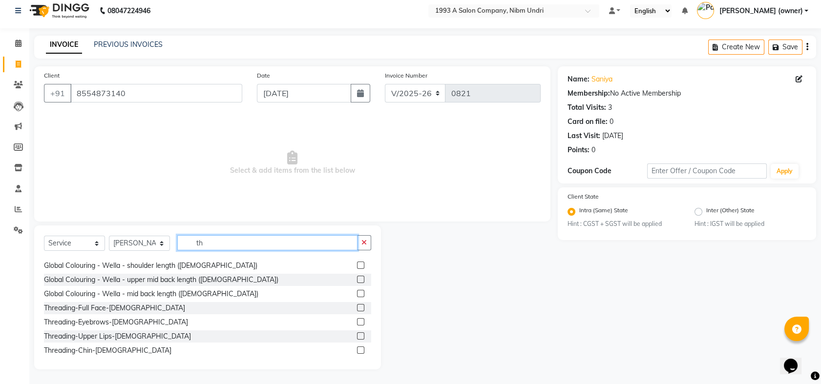
scroll to position [154, 0]
type input "th"
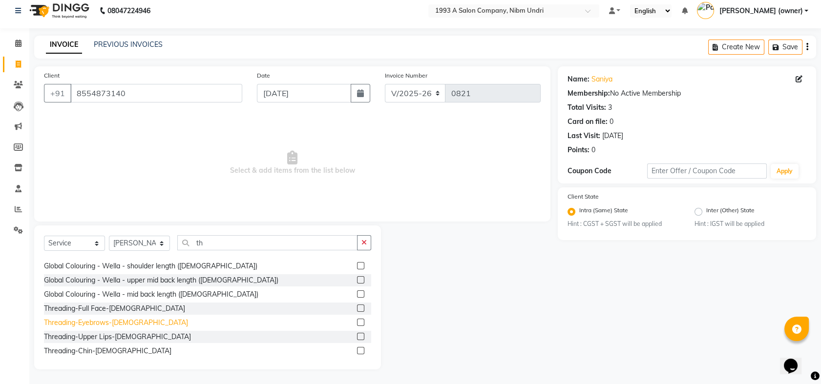
click at [116, 320] on div "Threading-Eyebrows-[DEMOGRAPHIC_DATA]" at bounding box center [116, 323] width 144 height 10
checkbox input "false"
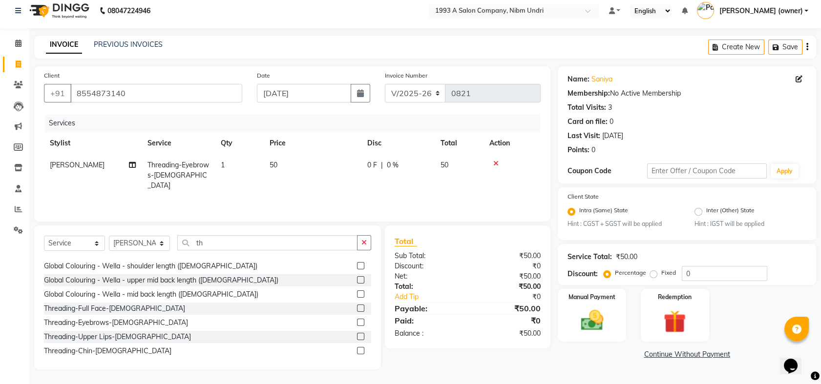
click at [277, 168] on span "50" at bounding box center [274, 165] width 8 height 9
select select "86399"
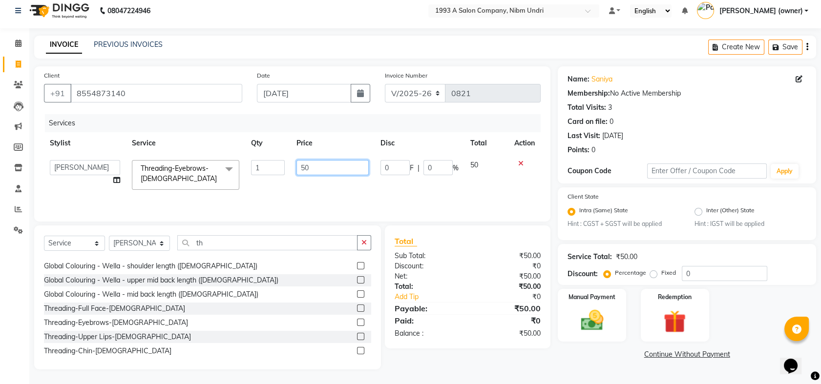
click at [316, 168] on input "50" at bounding box center [332, 167] width 72 height 15
type input "5"
type input "70"
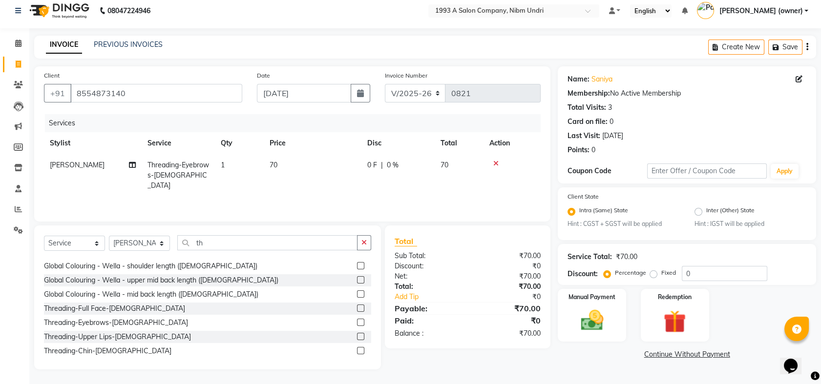
click at [479, 165] on td "70" at bounding box center [459, 175] width 49 height 42
select select "86399"
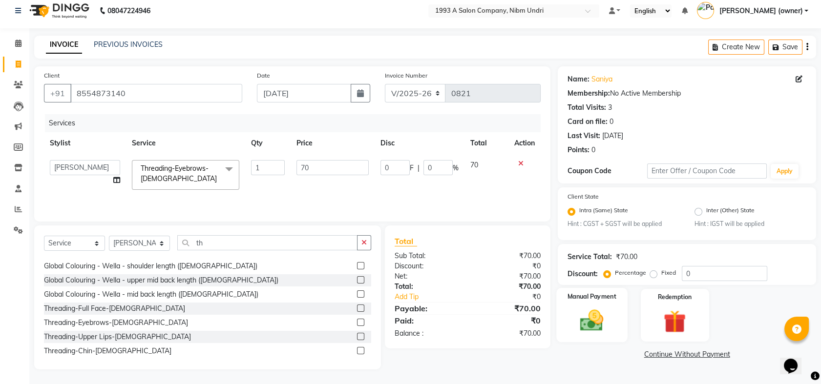
click at [599, 302] on div "Manual Payment" at bounding box center [592, 315] width 71 height 54
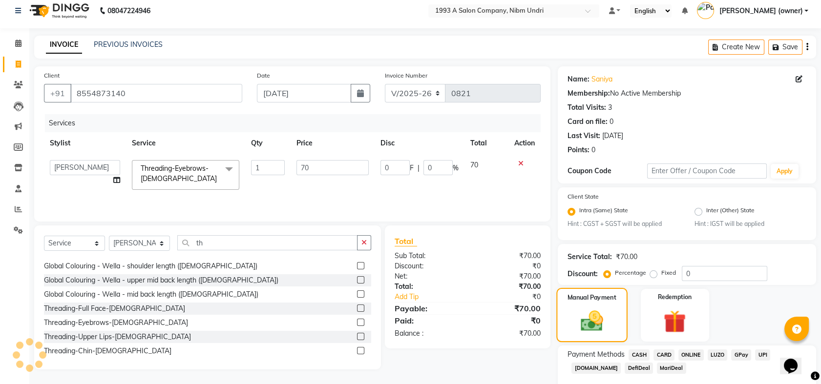
scroll to position [61, 0]
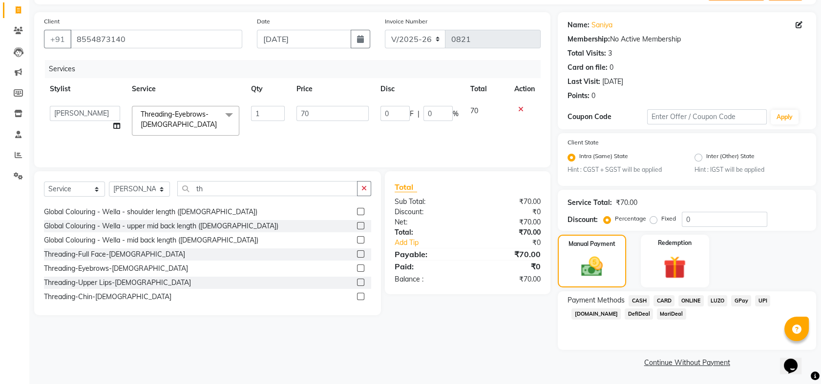
click at [686, 300] on span "ONLINE" at bounding box center [690, 300] width 25 height 11
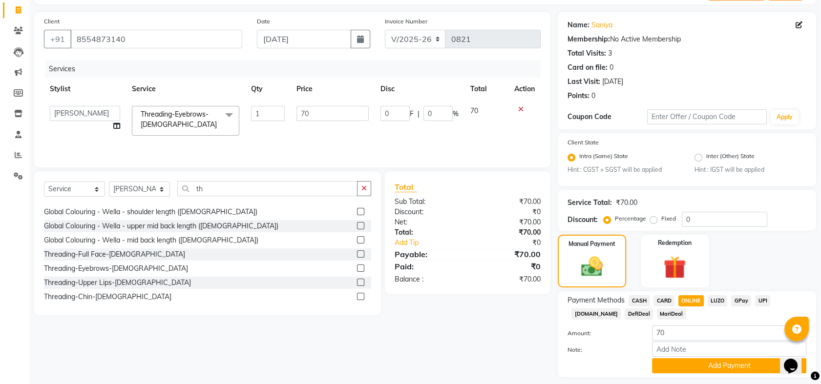
scroll to position [88, 0]
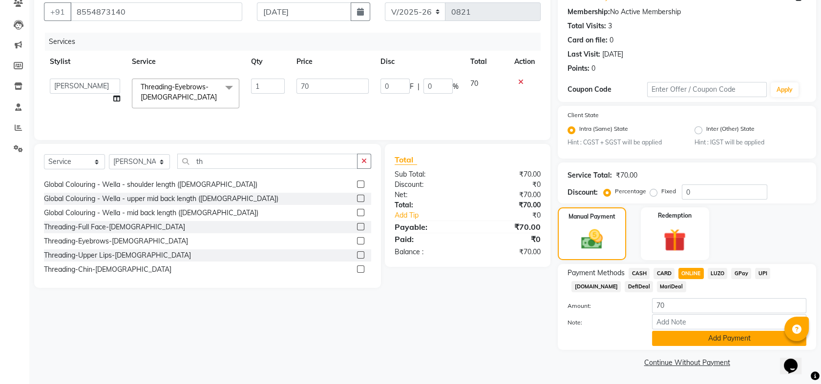
click at [726, 338] on button "Add Payment" at bounding box center [729, 338] width 154 height 15
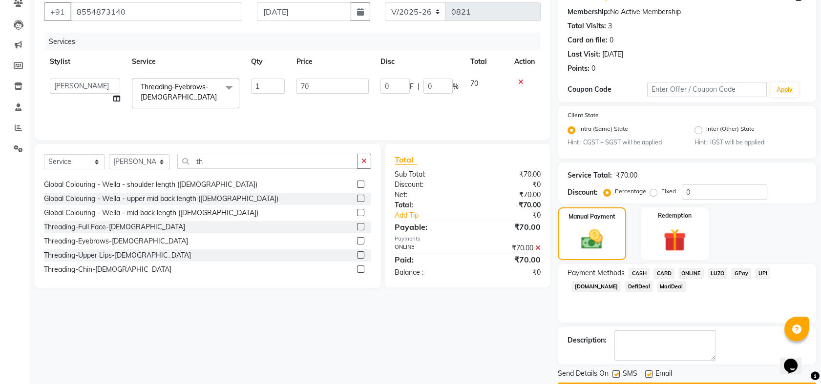
scroll to position [116, 0]
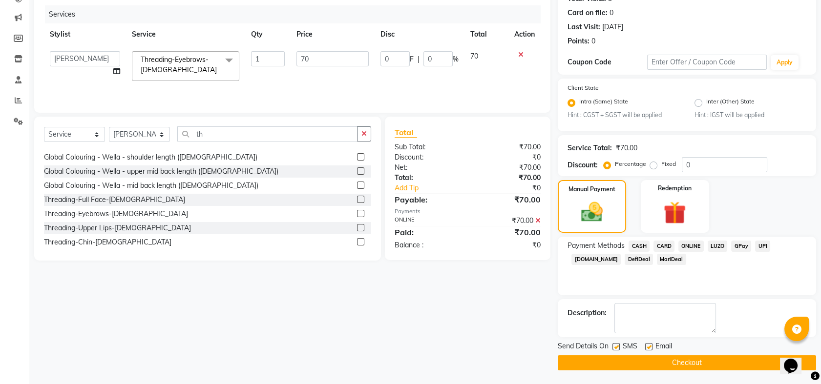
click at [702, 360] on button "Checkout" at bounding box center [687, 362] width 258 height 15
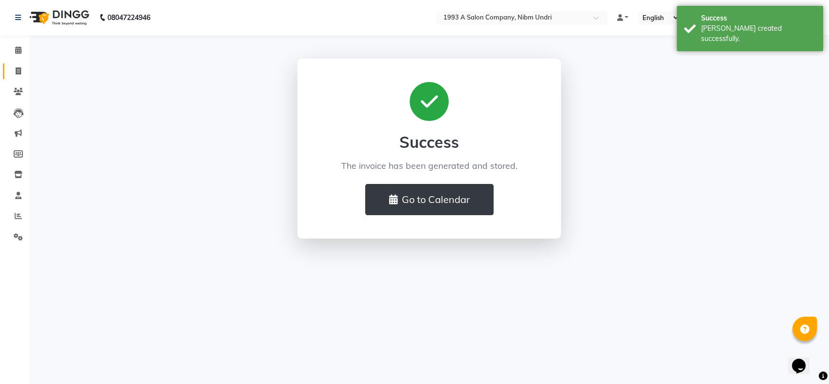
click at [23, 69] on span at bounding box center [18, 71] width 17 height 11
select select "5137"
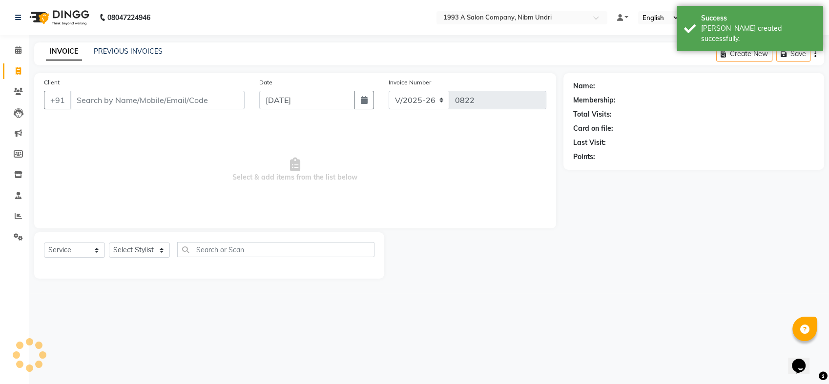
select select "membership"
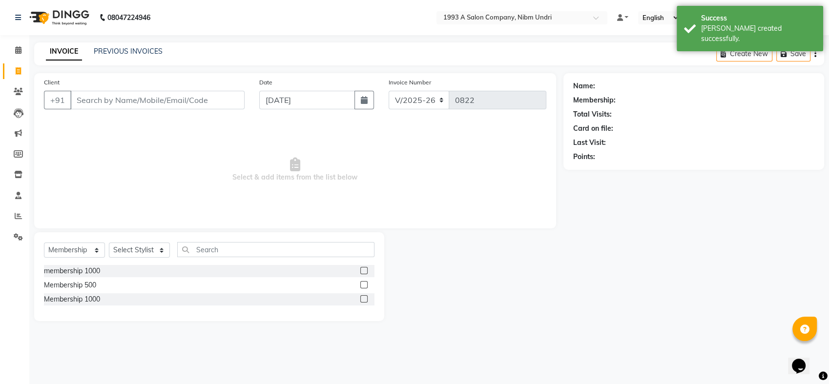
click at [109, 99] on input "Client" at bounding box center [157, 100] width 174 height 19
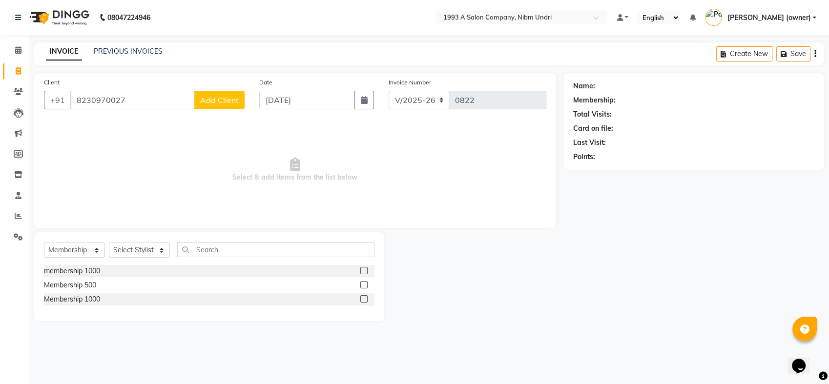
type input "8230970027"
click at [208, 100] on span "Add Client" at bounding box center [219, 100] width 39 height 10
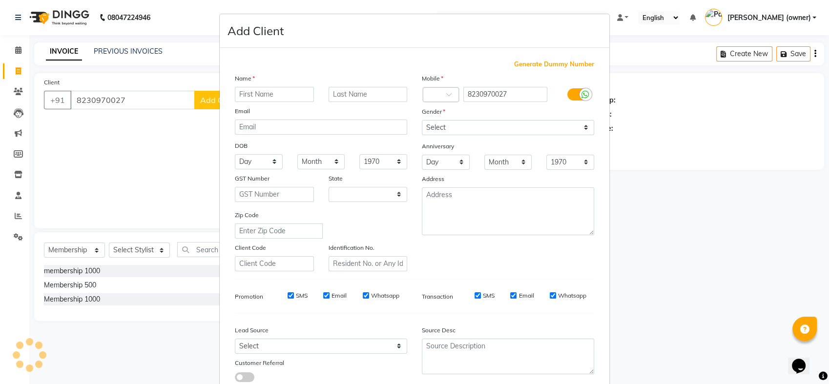
select select "22"
type input "[PERSON_NAME]"
click at [347, 94] on input "text" at bounding box center [368, 94] width 79 height 15
type input "a"
click at [268, 90] on input "[PERSON_NAME]" at bounding box center [274, 94] width 79 height 15
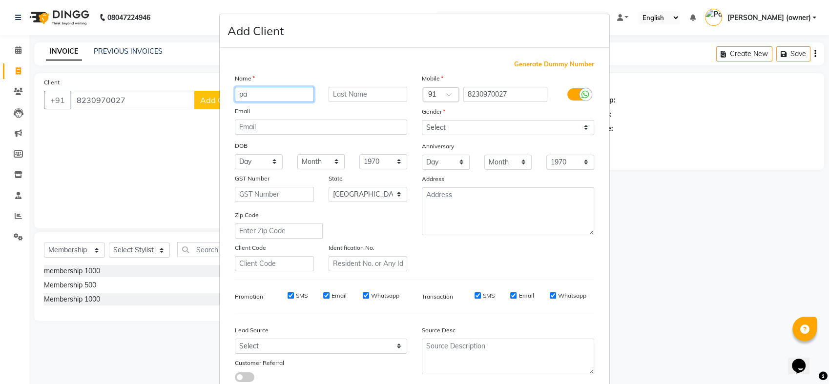
type input "p"
type input "aa"
click at [344, 93] on input "text" at bounding box center [368, 94] width 79 height 15
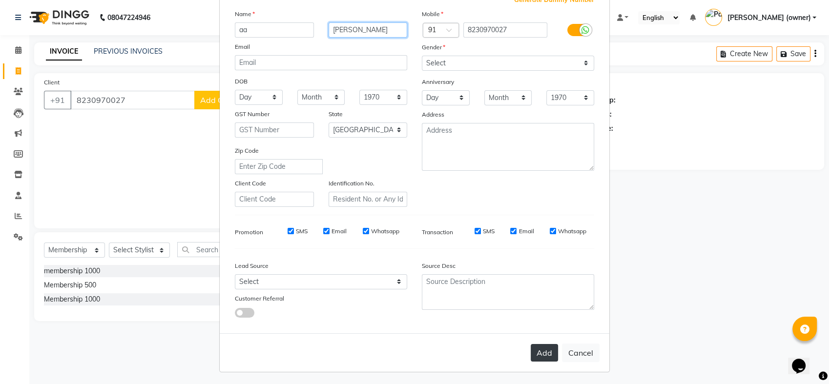
type input "[PERSON_NAME]"
click at [545, 348] on button "Add" at bounding box center [544, 353] width 27 height 18
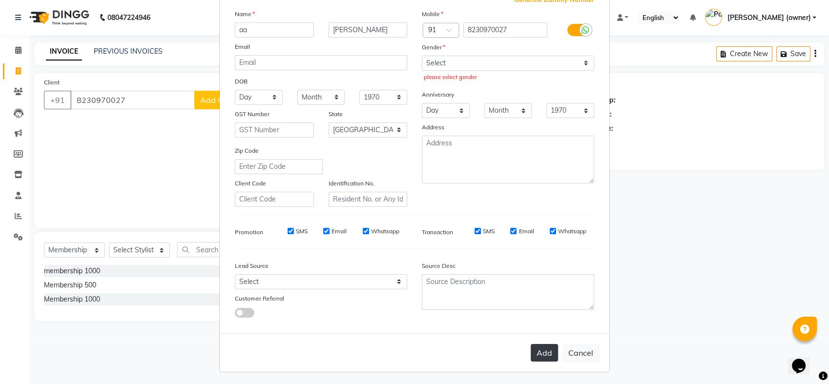
click at [545, 348] on button "Add" at bounding box center [544, 353] width 27 height 18
click at [537, 353] on button "Add" at bounding box center [544, 353] width 27 height 18
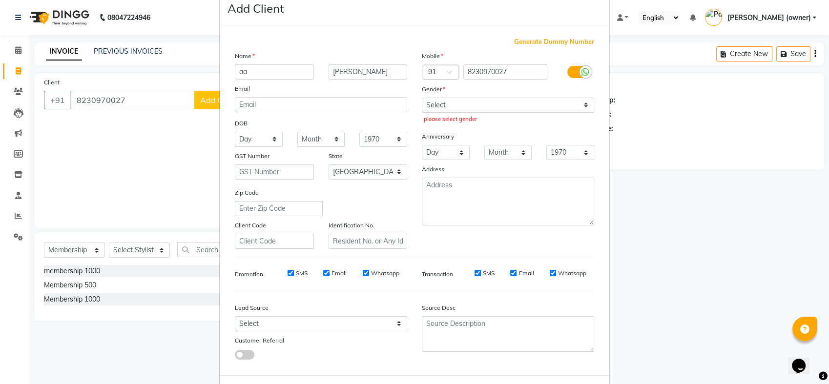
scroll to position [21, 0]
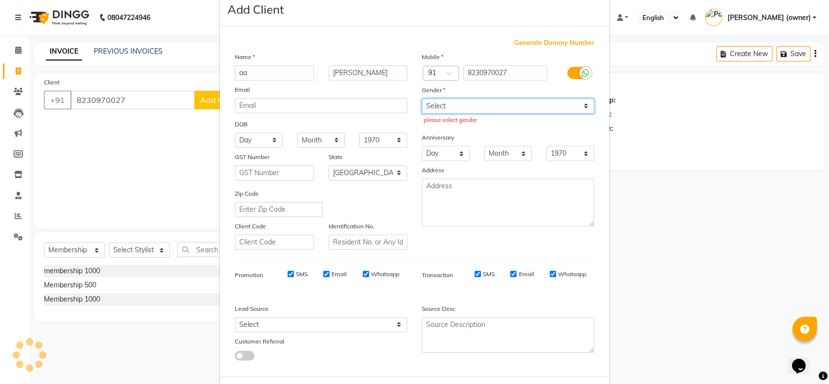
click at [580, 106] on select "Select [DEMOGRAPHIC_DATA] [DEMOGRAPHIC_DATA] Other Prefer Not To Say" at bounding box center [508, 106] width 172 height 15
select select "[DEMOGRAPHIC_DATA]"
click at [422, 99] on select "Select [DEMOGRAPHIC_DATA] [DEMOGRAPHIC_DATA] Other Prefer Not To Say" at bounding box center [508, 106] width 172 height 15
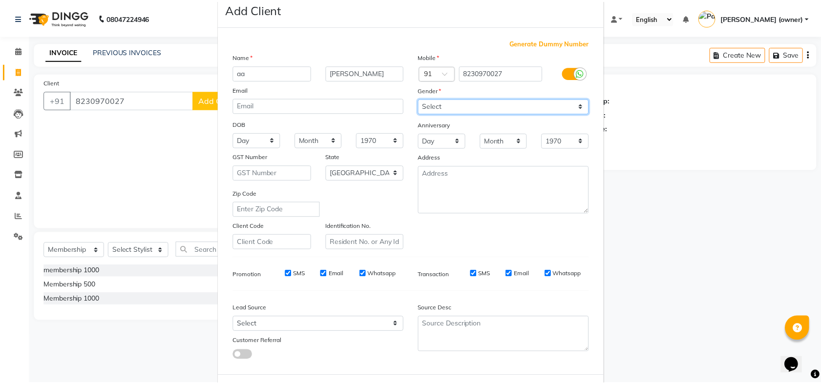
scroll to position [64, 0]
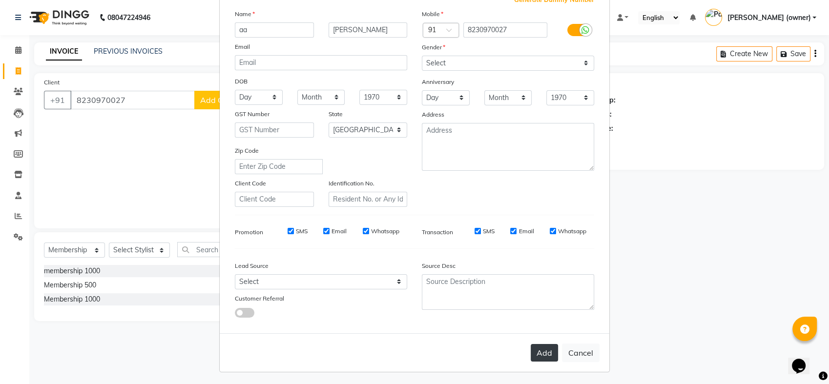
click at [536, 351] on button "Add" at bounding box center [544, 353] width 27 height 18
select select
select select "null"
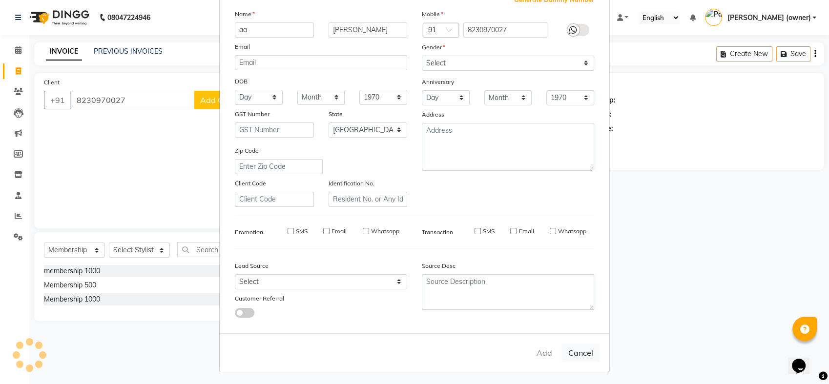
select select
checkbox input "false"
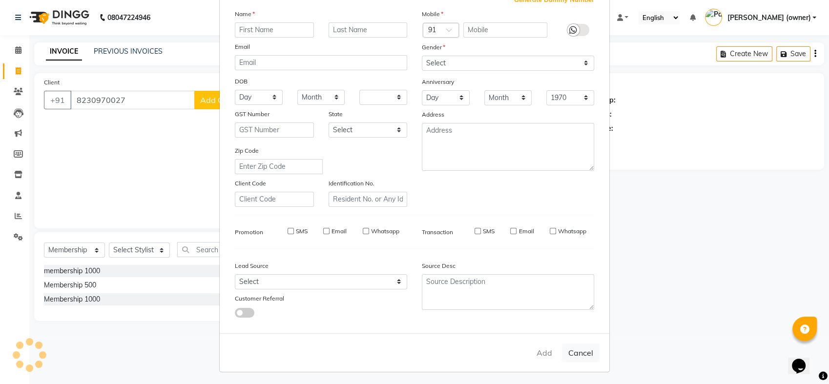
checkbox input "false"
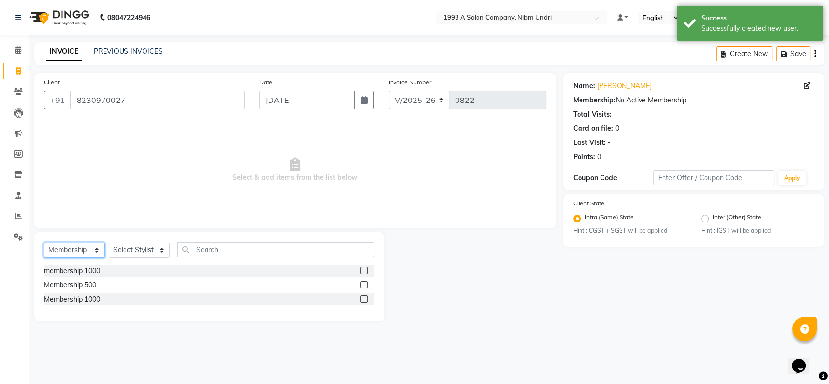
click at [94, 246] on select "Select Service Product Membership Package Voucher Prepaid Gift Card" at bounding box center [74, 250] width 61 height 15
select select "service"
click at [44, 243] on select "Select Service Product Membership Package Voucher Prepaid Gift Card" at bounding box center [74, 250] width 61 height 15
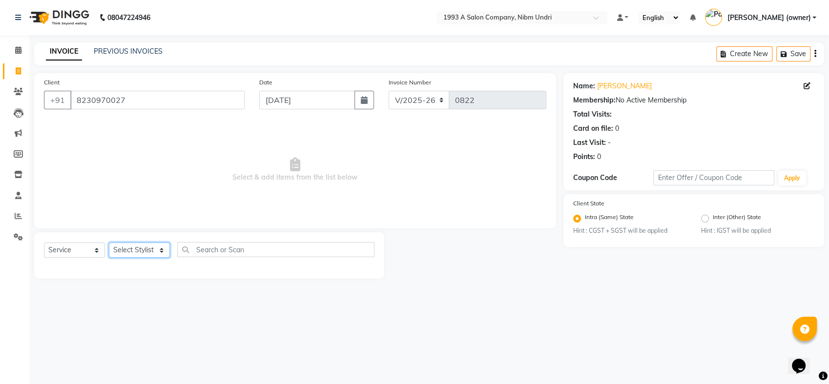
click at [162, 248] on select "Select Stylist Akash [PERSON_NAME] Khyale [PERSON_NAME] (owner) [PERSON_NAME]" at bounding box center [139, 250] width 61 height 15
select select "85221"
click at [109, 243] on select "Select Stylist Akash [PERSON_NAME] Khyale [PERSON_NAME] (owner) [PERSON_NAME]" at bounding box center [139, 250] width 61 height 15
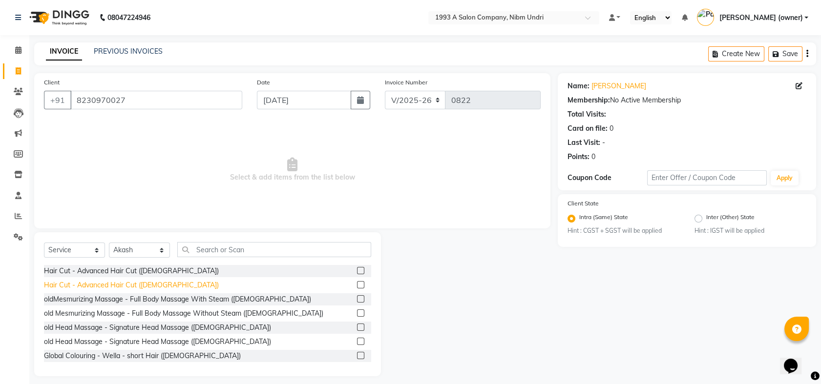
click at [114, 281] on div "Hair Cut - Advanced Hair Cut ([DEMOGRAPHIC_DATA])" at bounding box center [131, 285] width 175 height 10
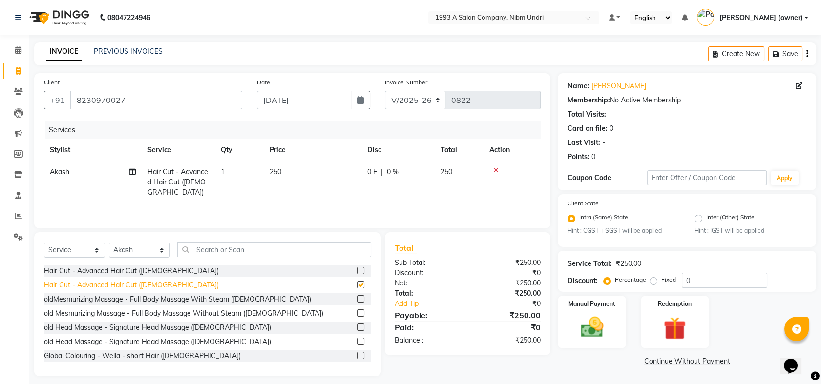
checkbox input "false"
click at [277, 176] on td "250" at bounding box center [313, 182] width 98 height 42
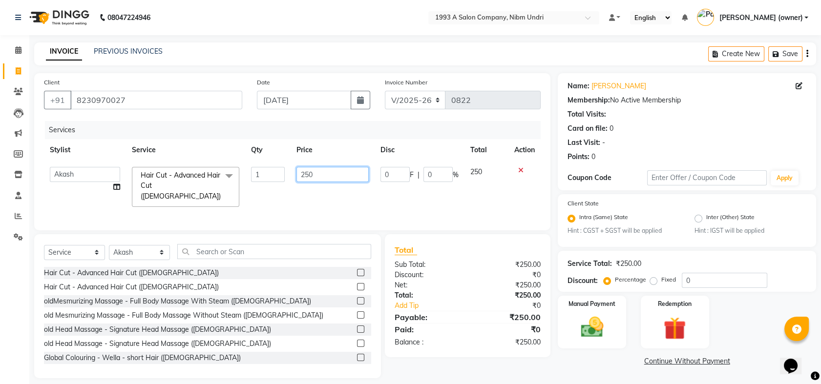
click at [325, 173] on input "250" at bounding box center [332, 174] width 72 height 15
type input "2"
type input "300"
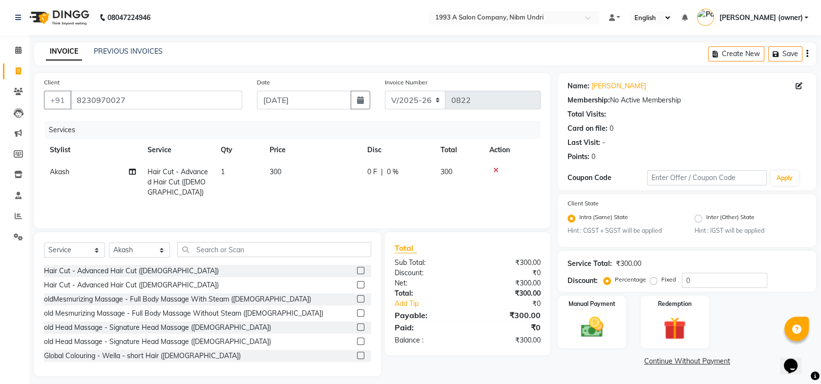
click at [475, 176] on td "300" at bounding box center [459, 182] width 49 height 42
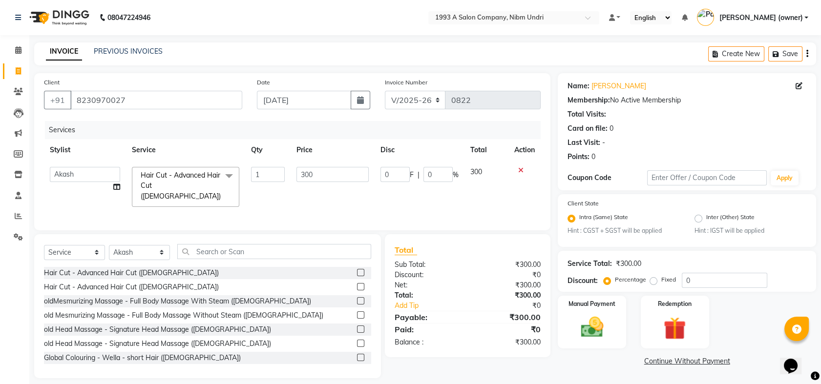
scroll to position [7, 0]
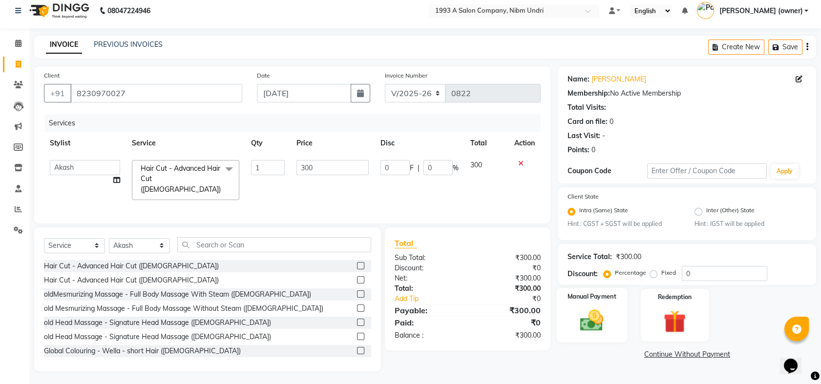
click at [610, 305] on div "Manual Payment" at bounding box center [592, 315] width 71 height 54
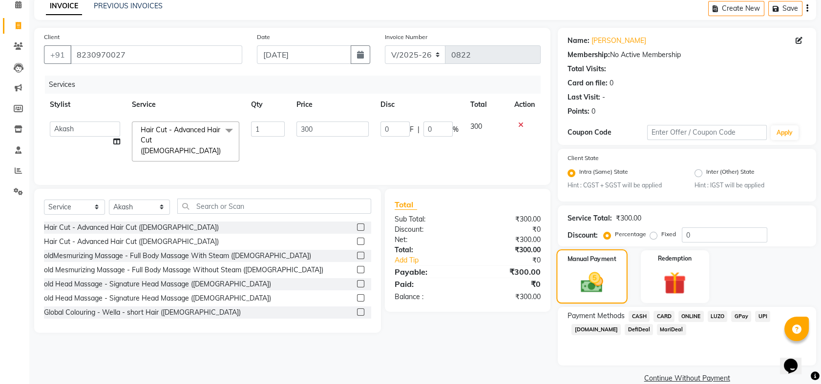
scroll to position [50, 0]
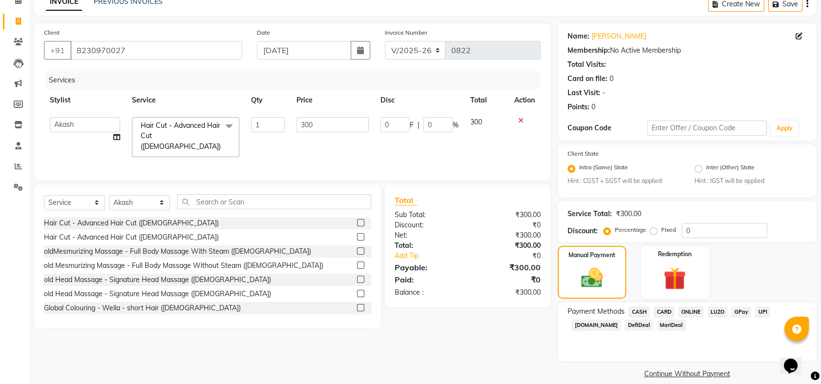
click at [689, 311] on span "ONLINE" at bounding box center [690, 312] width 25 height 11
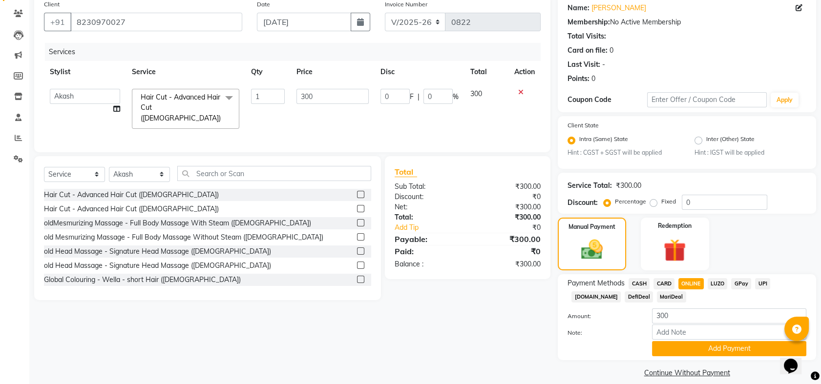
scroll to position [80, 0]
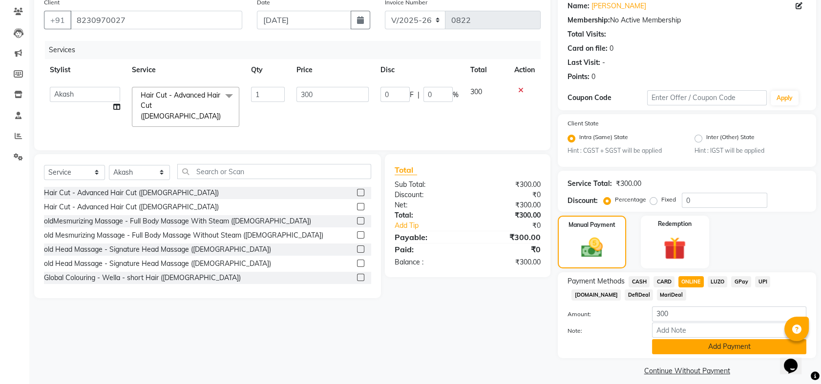
click at [719, 344] on button "Add Payment" at bounding box center [729, 346] width 154 height 15
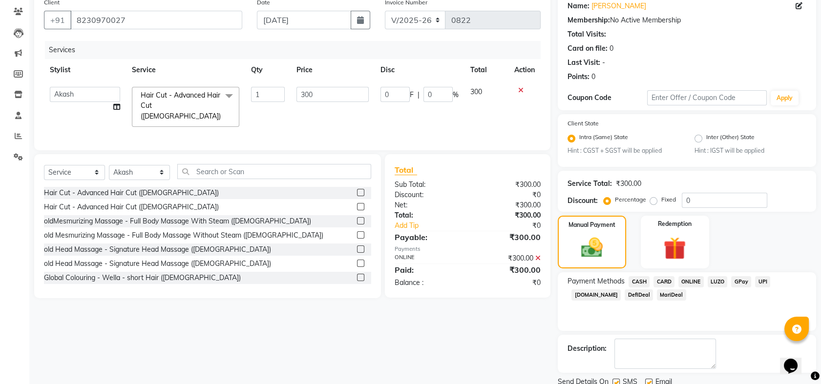
scroll to position [116, 0]
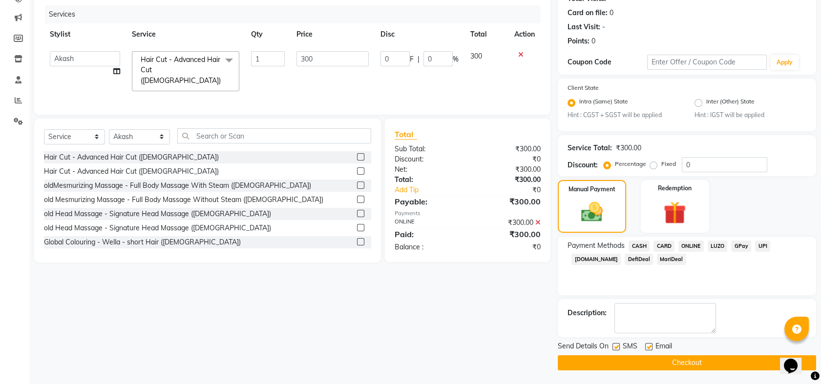
click at [708, 360] on button "Checkout" at bounding box center [687, 362] width 258 height 15
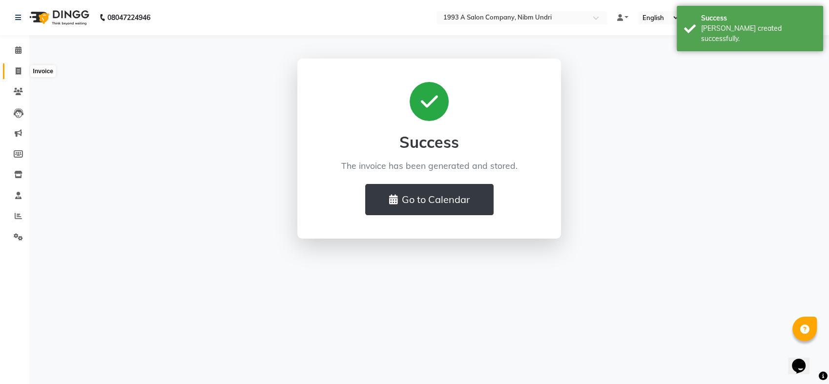
click at [17, 74] on icon at bounding box center [18, 70] width 5 height 7
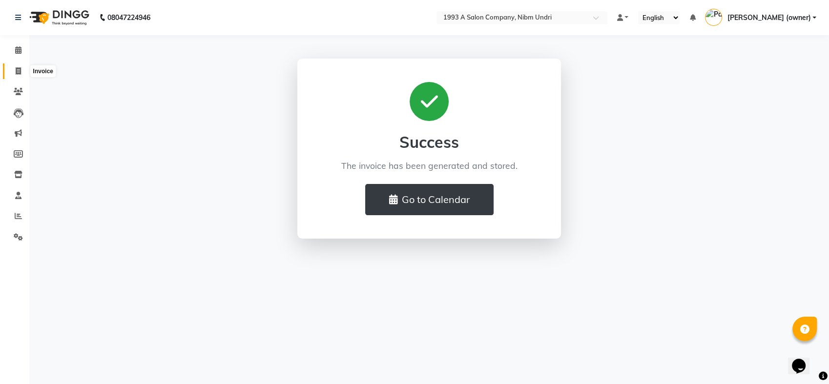
select select "5137"
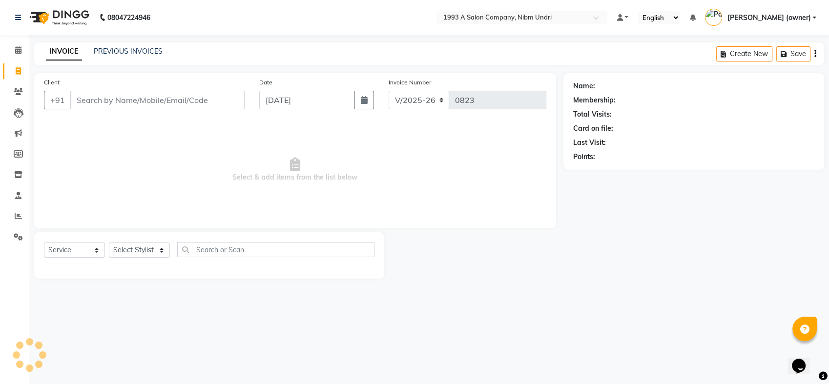
select select "membership"
